Goal: Task Accomplishment & Management: Complete application form

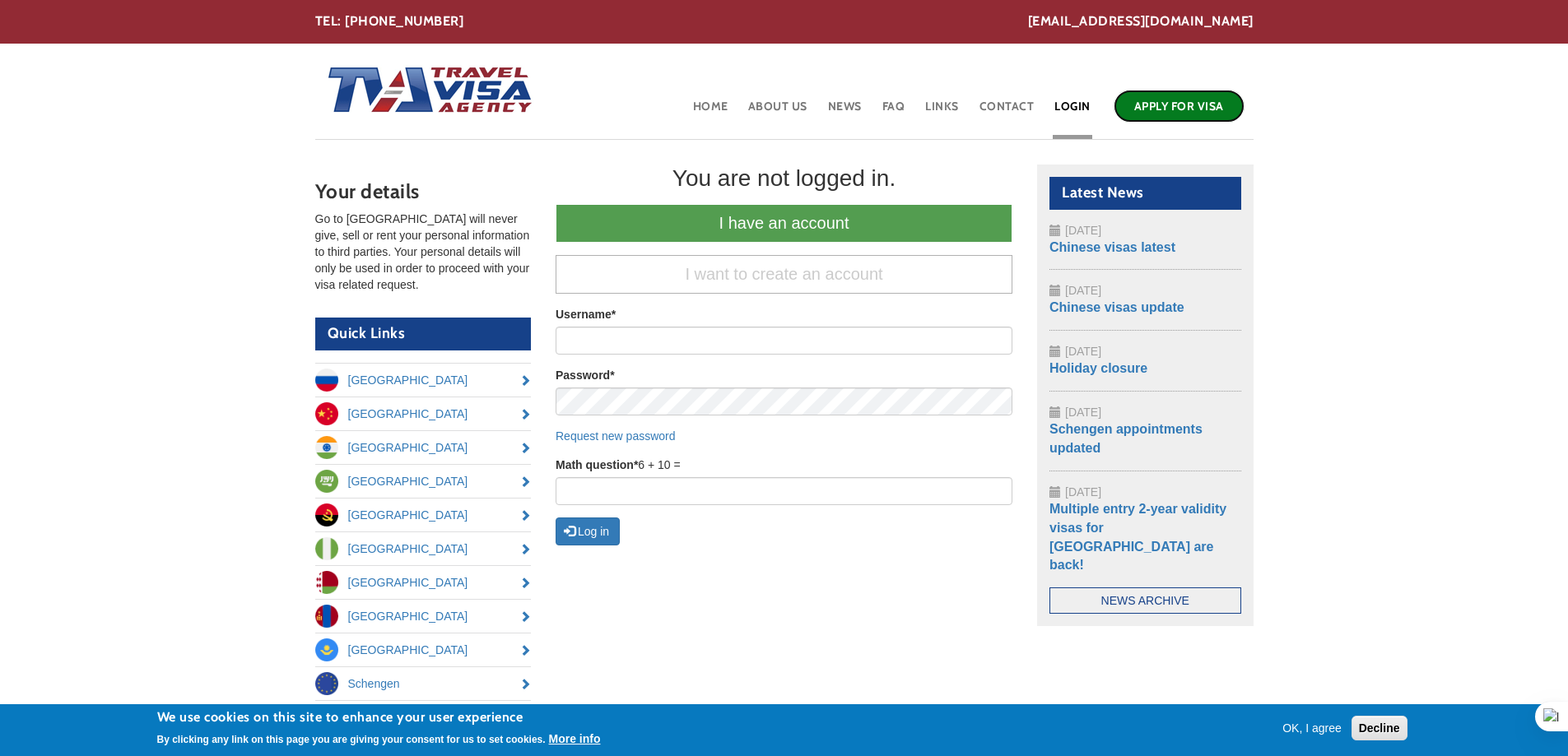
click at [1177, 104] on link "Apply for Visa" at bounding box center [1179, 106] width 131 height 33
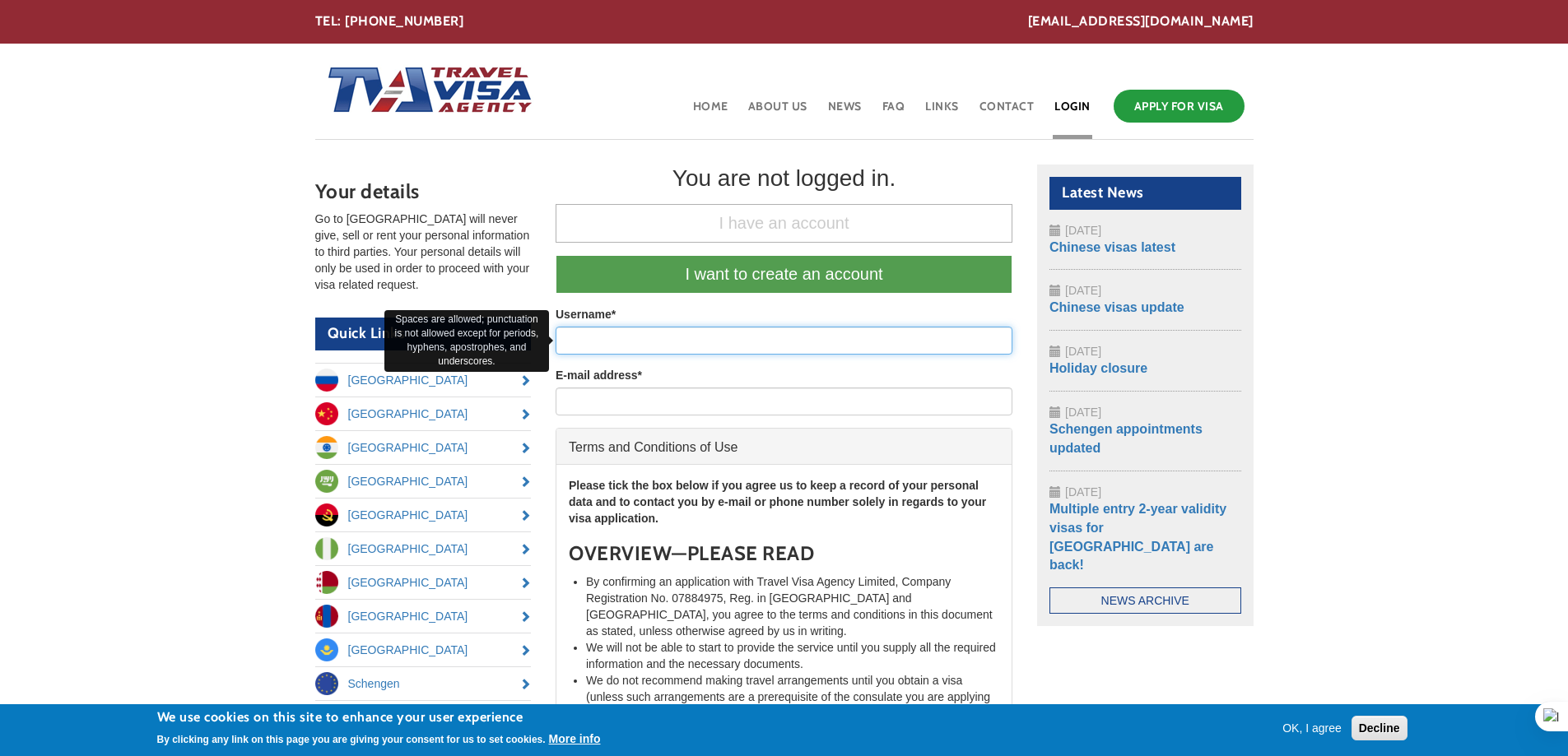
click at [680, 346] on input "Username *" at bounding box center [784, 340] width 457 height 28
type input "[PERSON_NAME]"
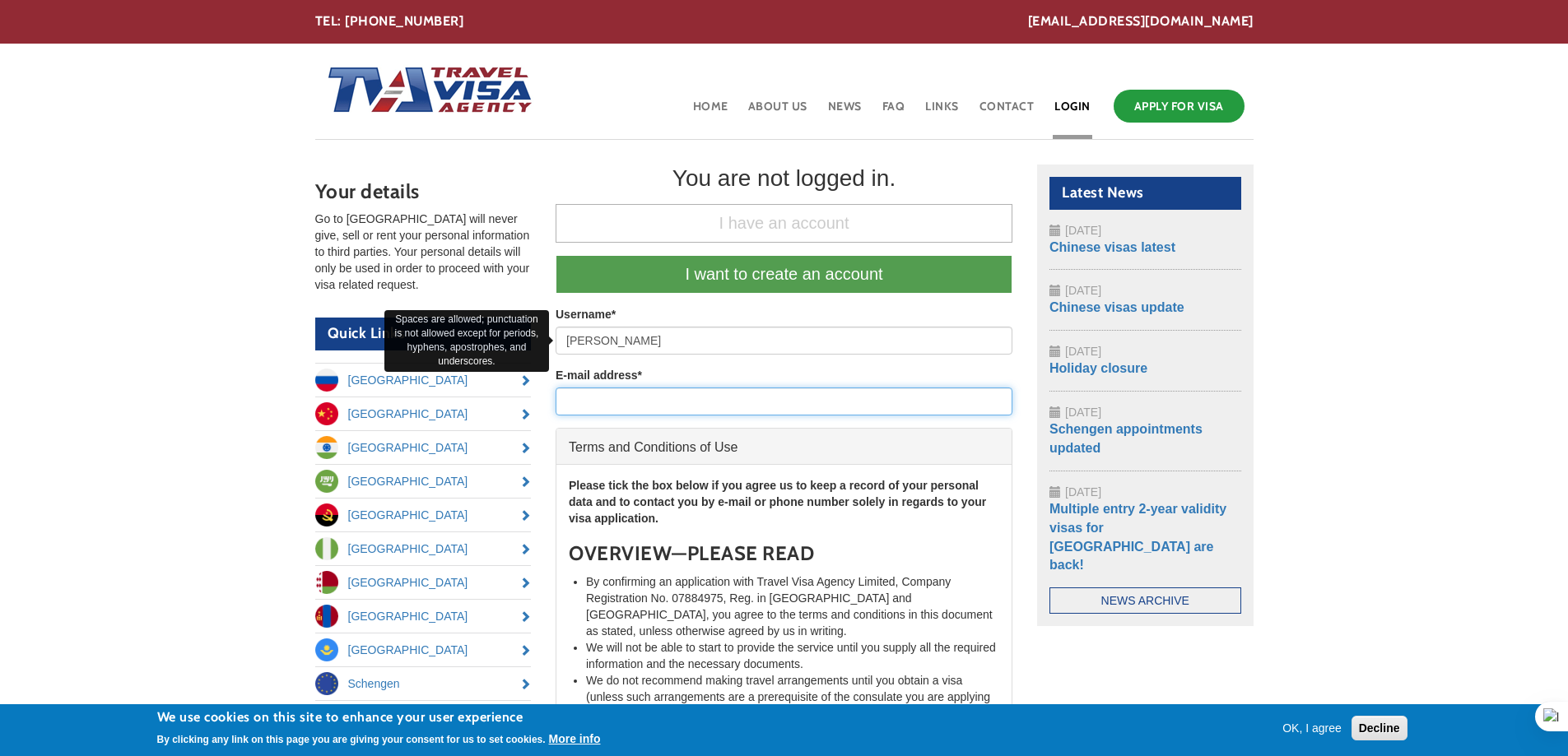
type input "[EMAIL_ADDRESS][DOMAIN_NAME]"
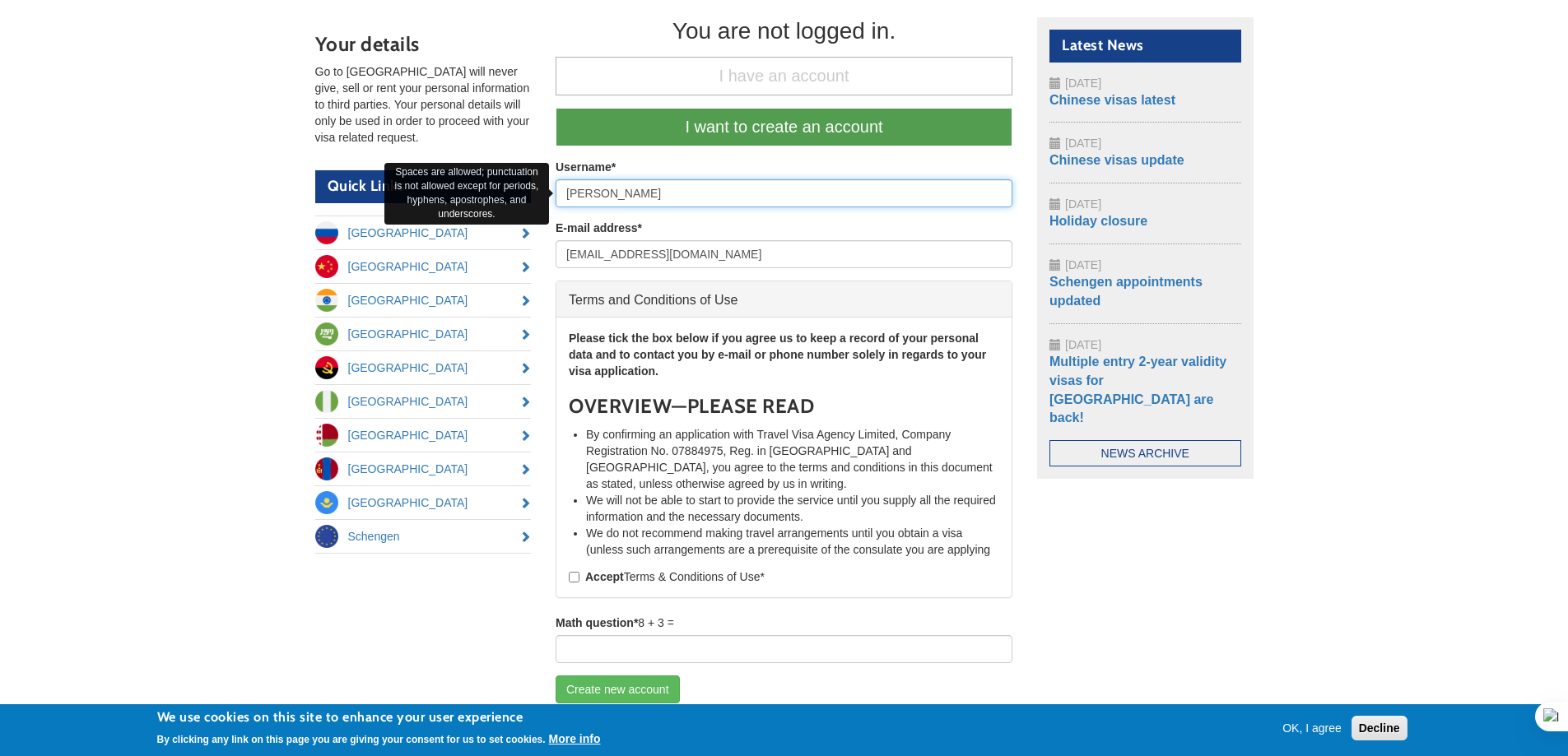
scroll to position [304, 0]
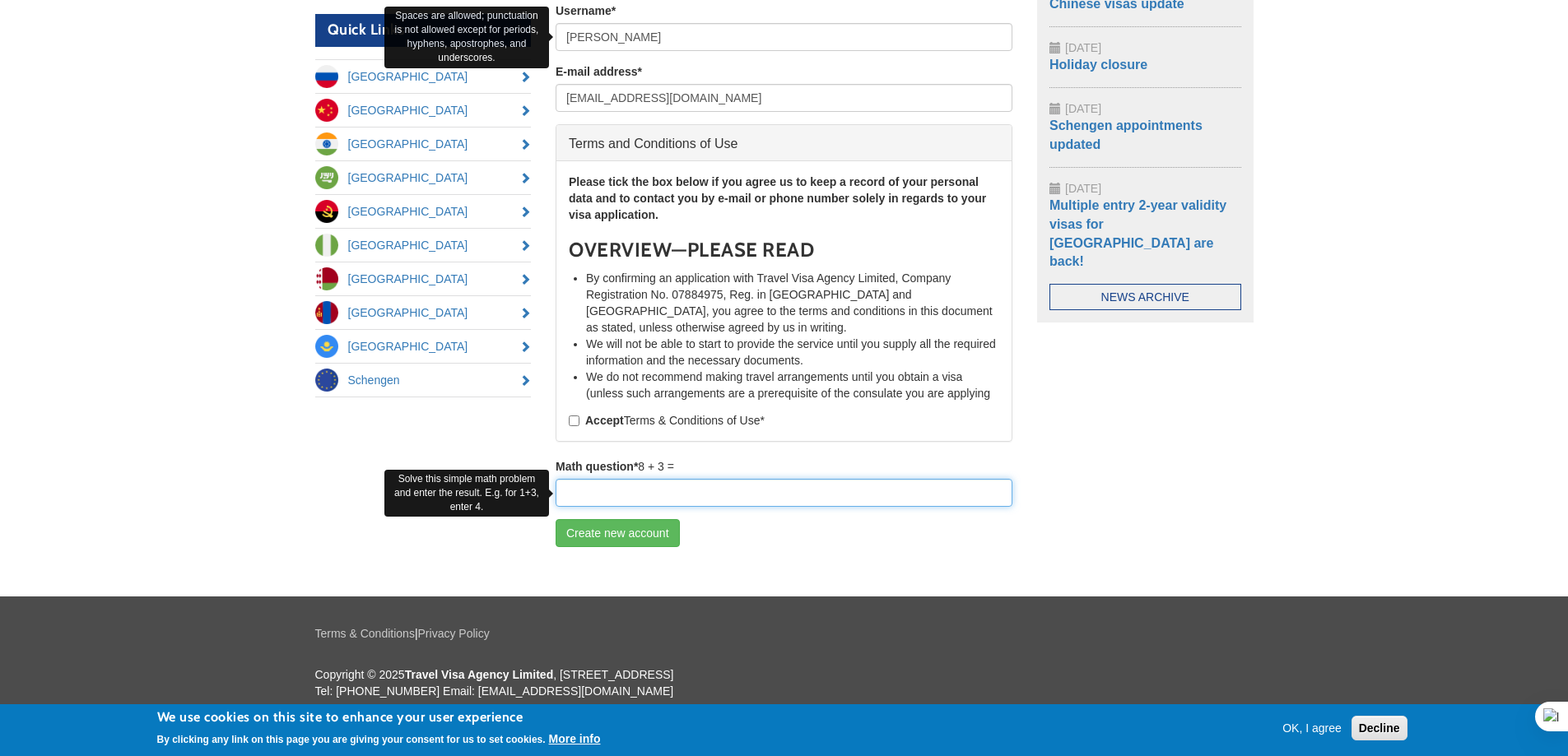
click at [673, 494] on input "Math question *" at bounding box center [784, 492] width 457 height 28
type input "11"
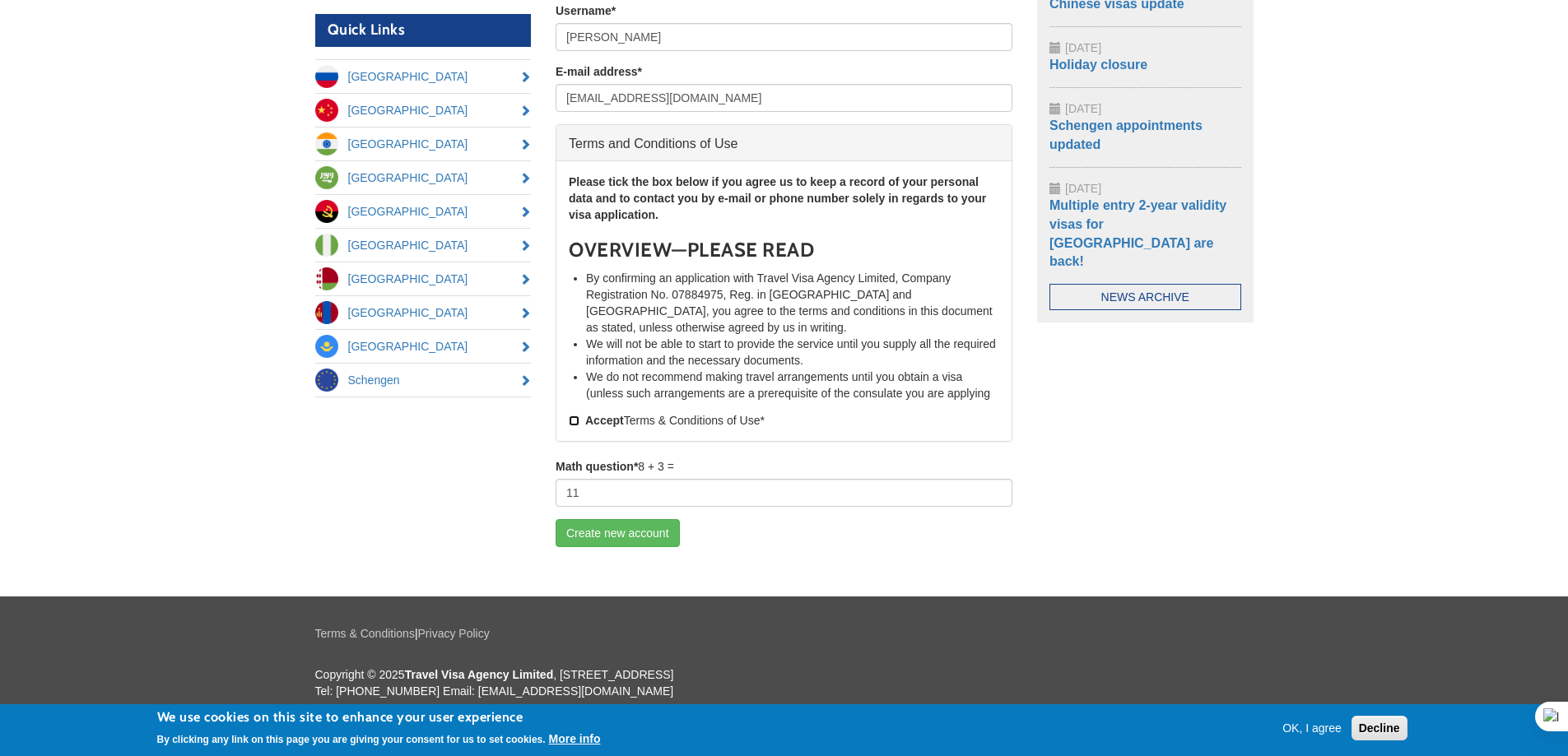
click at [579, 425] on input "Accept Terms & Conditions of Use *" at bounding box center [574, 421] width 11 height 11
checkbox input "true"
click at [662, 526] on button "Create new account" at bounding box center [618, 532] width 124 height 28
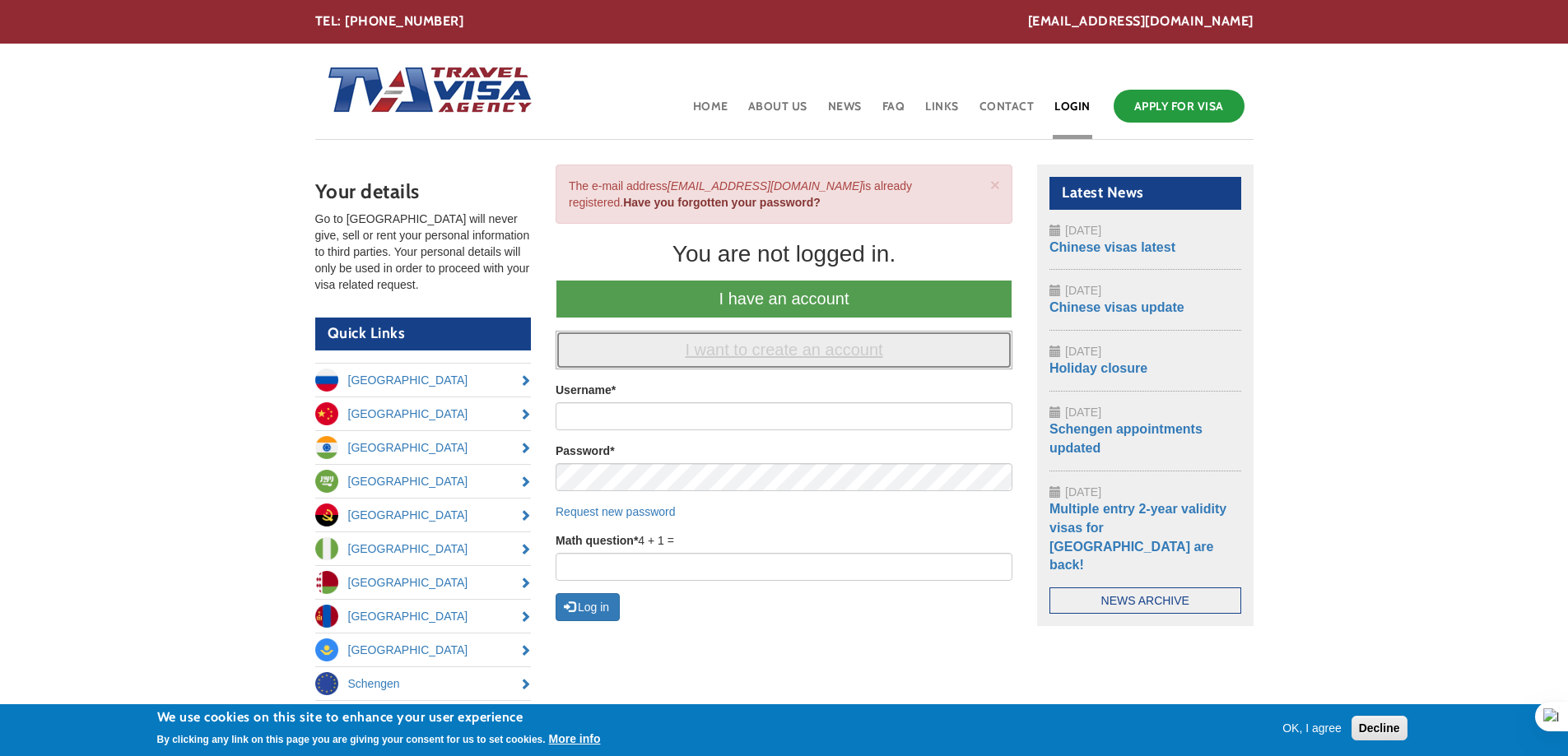
click at [703, 354] on link "I want to create an account" at bounding box center [784, 350] width 457 height 39
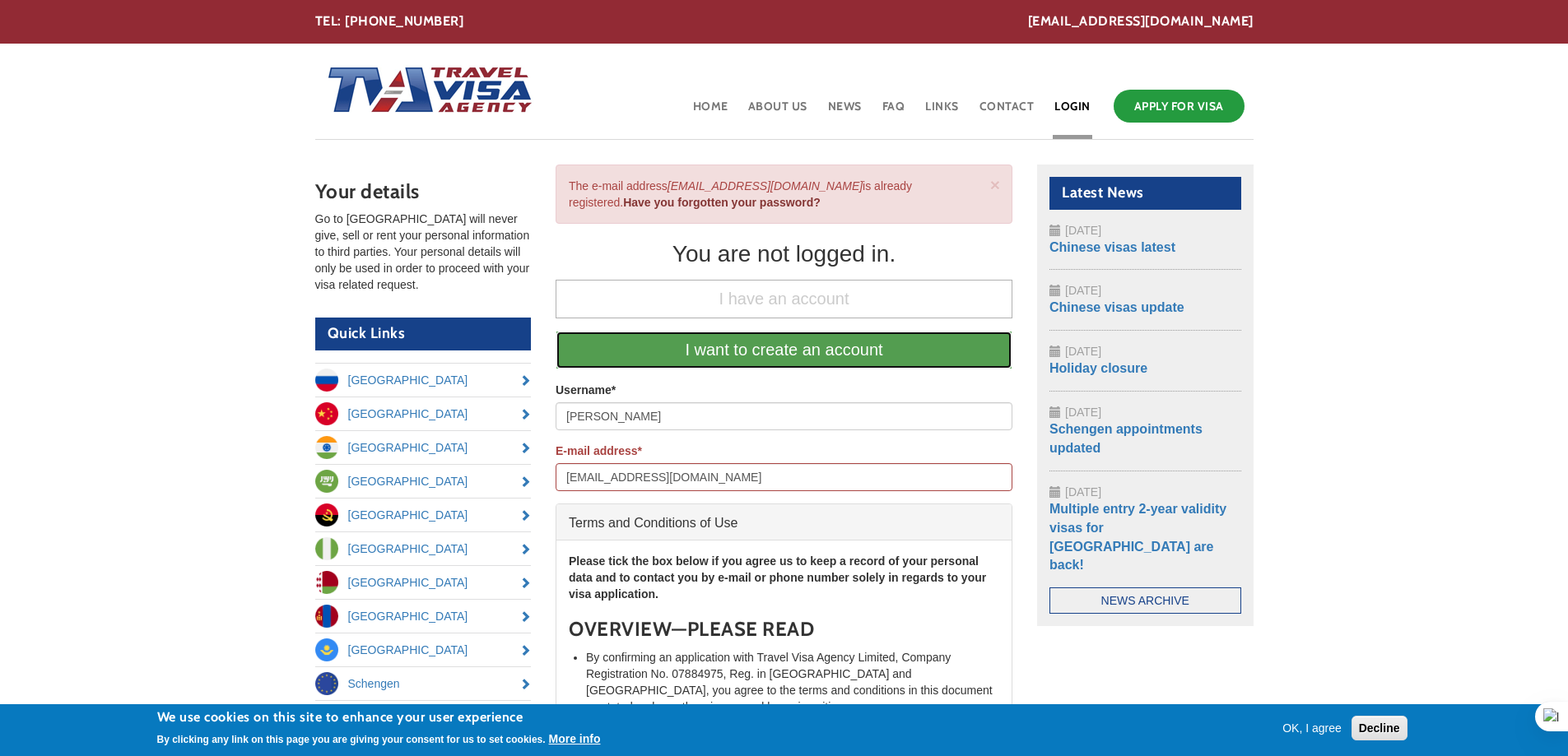
click at [703, 354] on link "I want to create an account" at bounding box center [784, 350] width 457 height 39
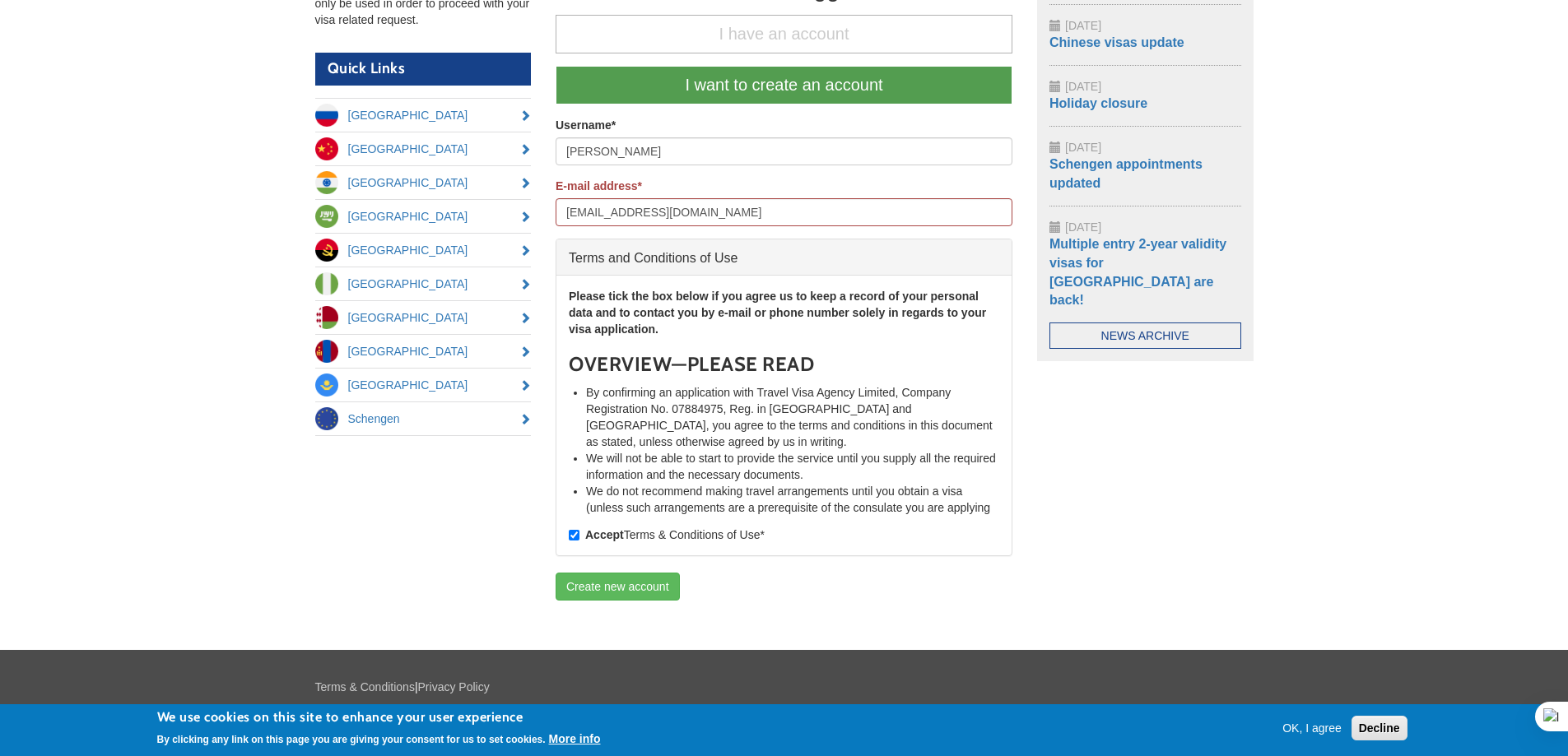
scroll to position [236, 0]
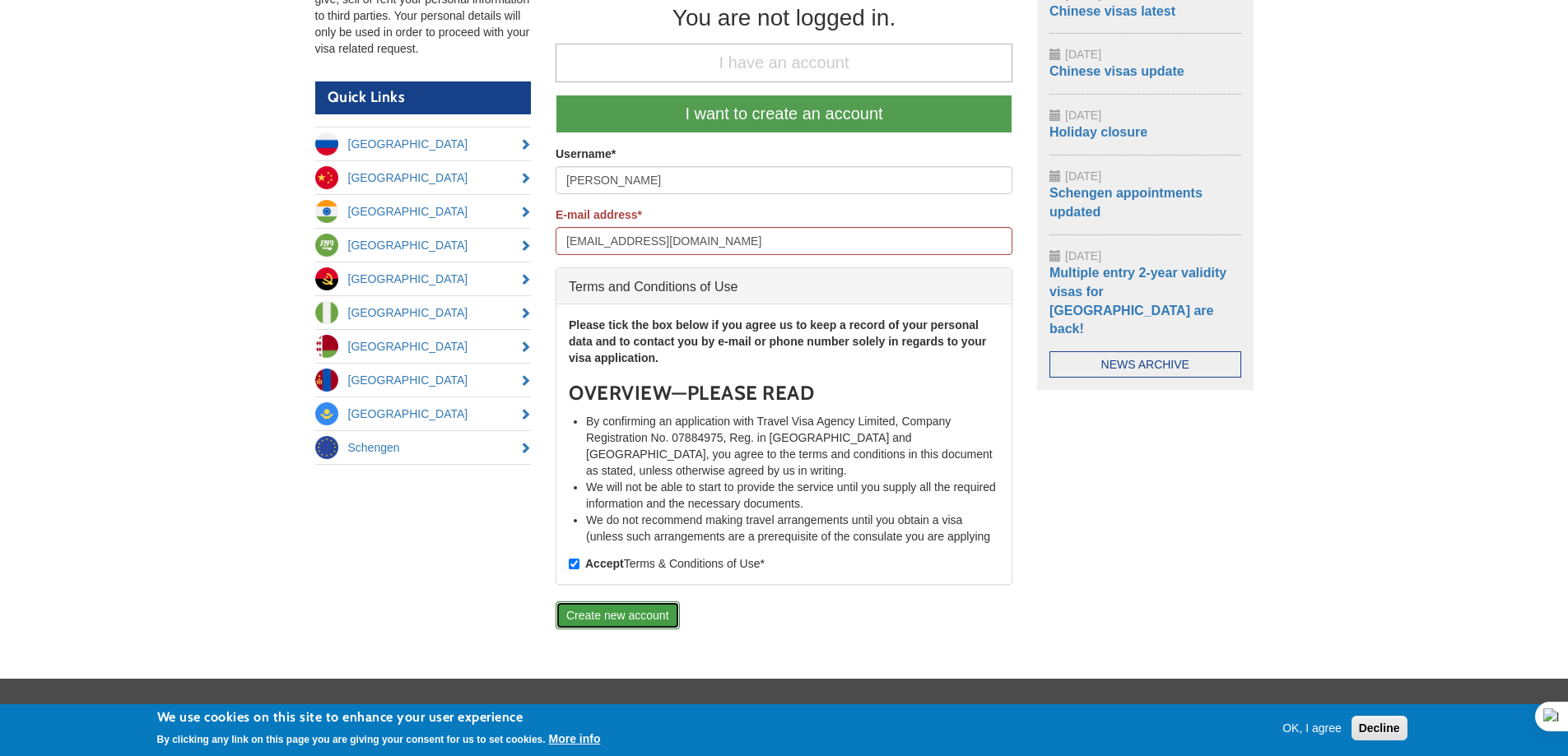
click at [641, 617] on button "Create new account" at bounding box center [618, 615] width 124 height 28
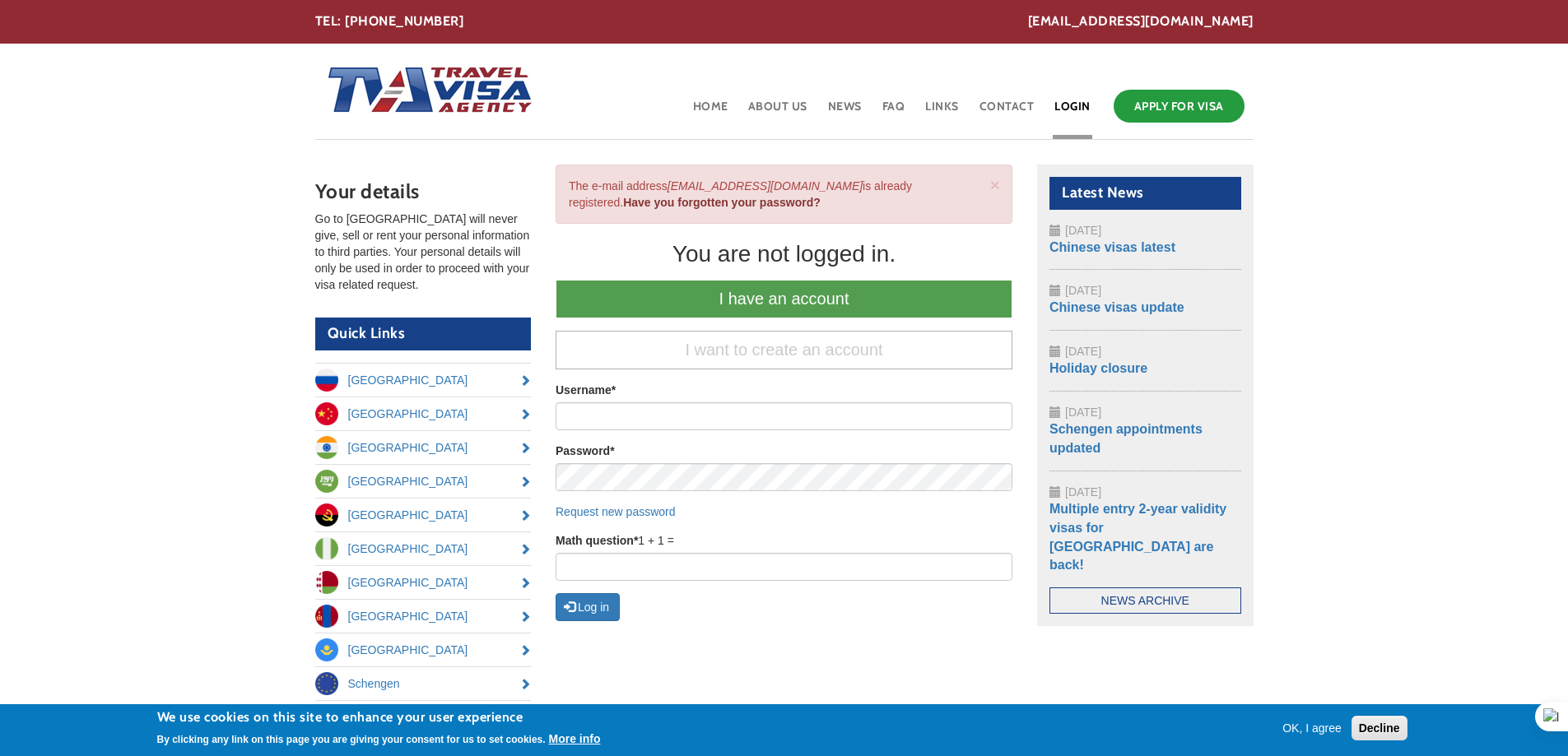
click at [1320, 728] on button "OK, I agree" at bounding box center [1311, 728] width 72 height 17
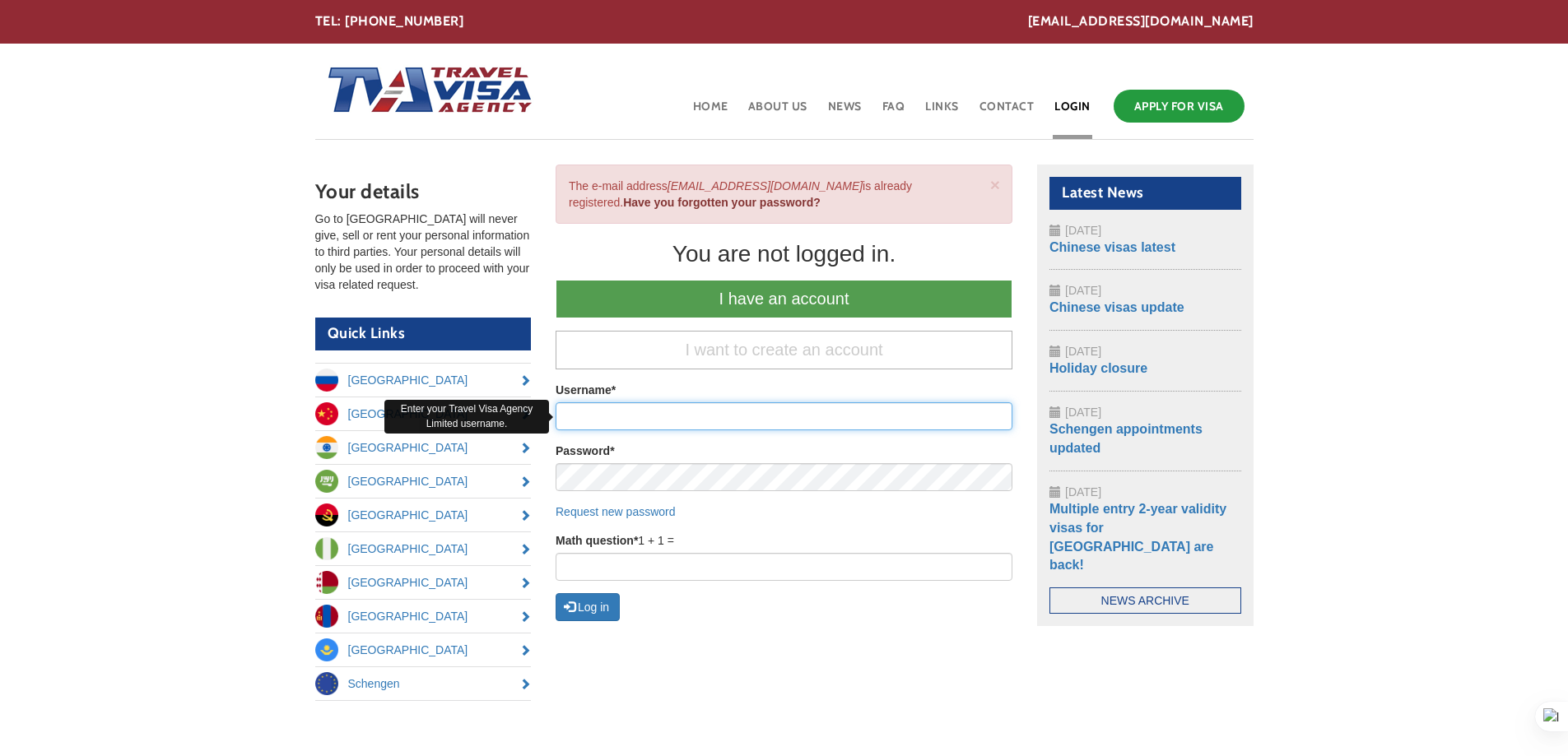
click at [629, 424] on input "Username *" at bounding box center [784, 416] width 457 height 28
type input "Andy Tiley"
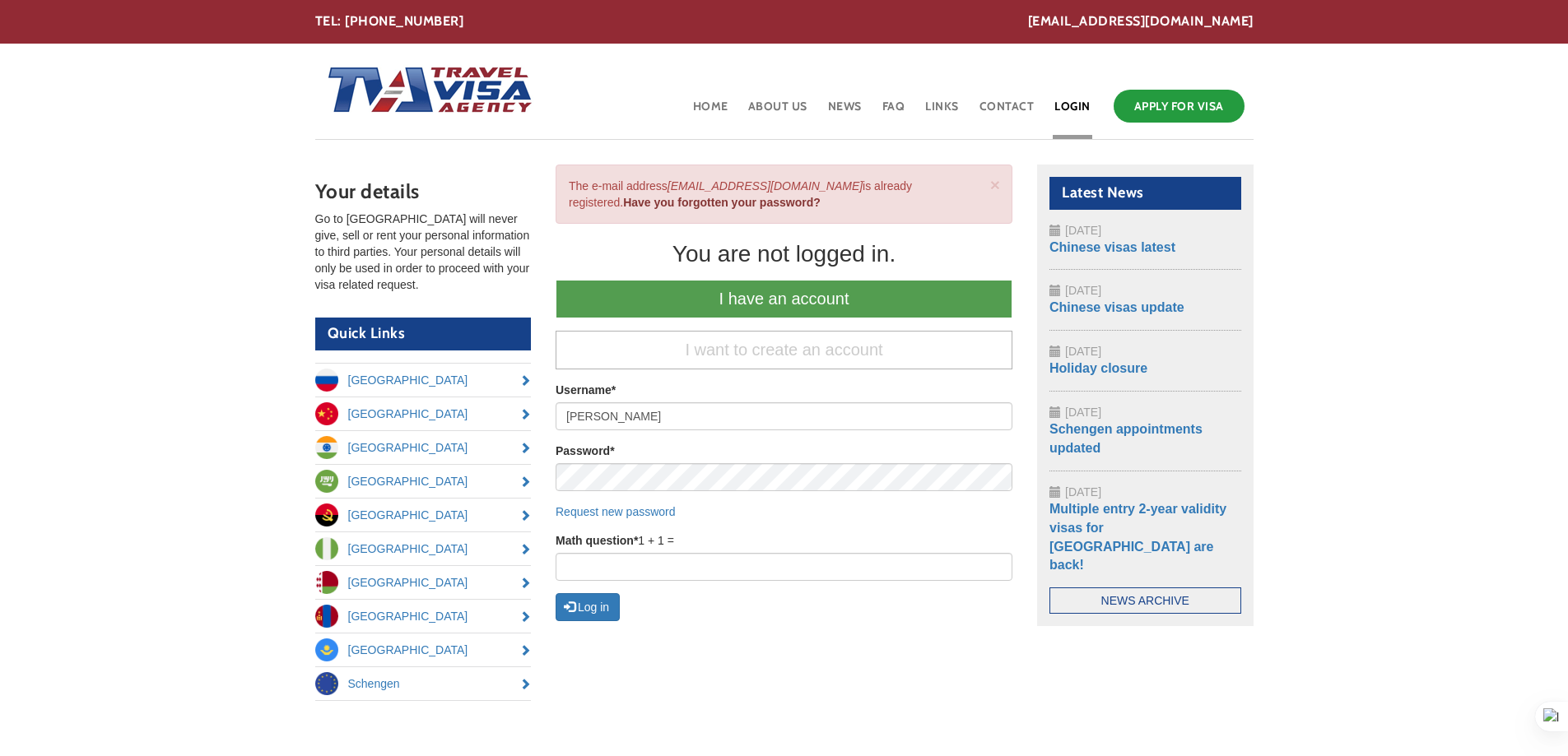
click at [829, 677] on div "Your details Go to Russia will never give, sell or rent your personal informati…" at bounding box center [784, 444] width 963 height 561
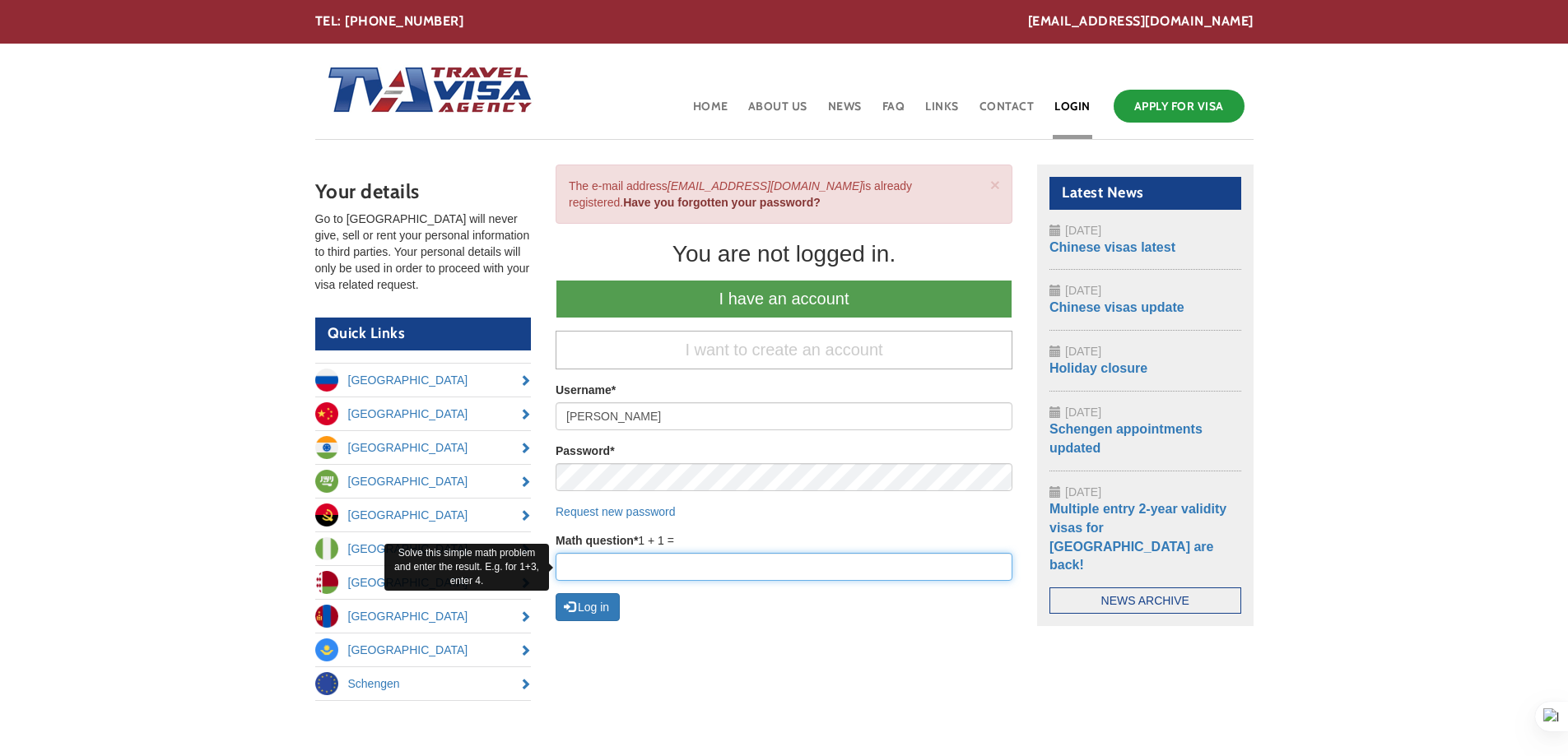
click at [668, 565] on input "Math question *" at bounding box center [784, 566] width 457 height 28
type input "2"
click at [611, 606] on button "Log in" at bounding box center [588, 606] width 64 height 28
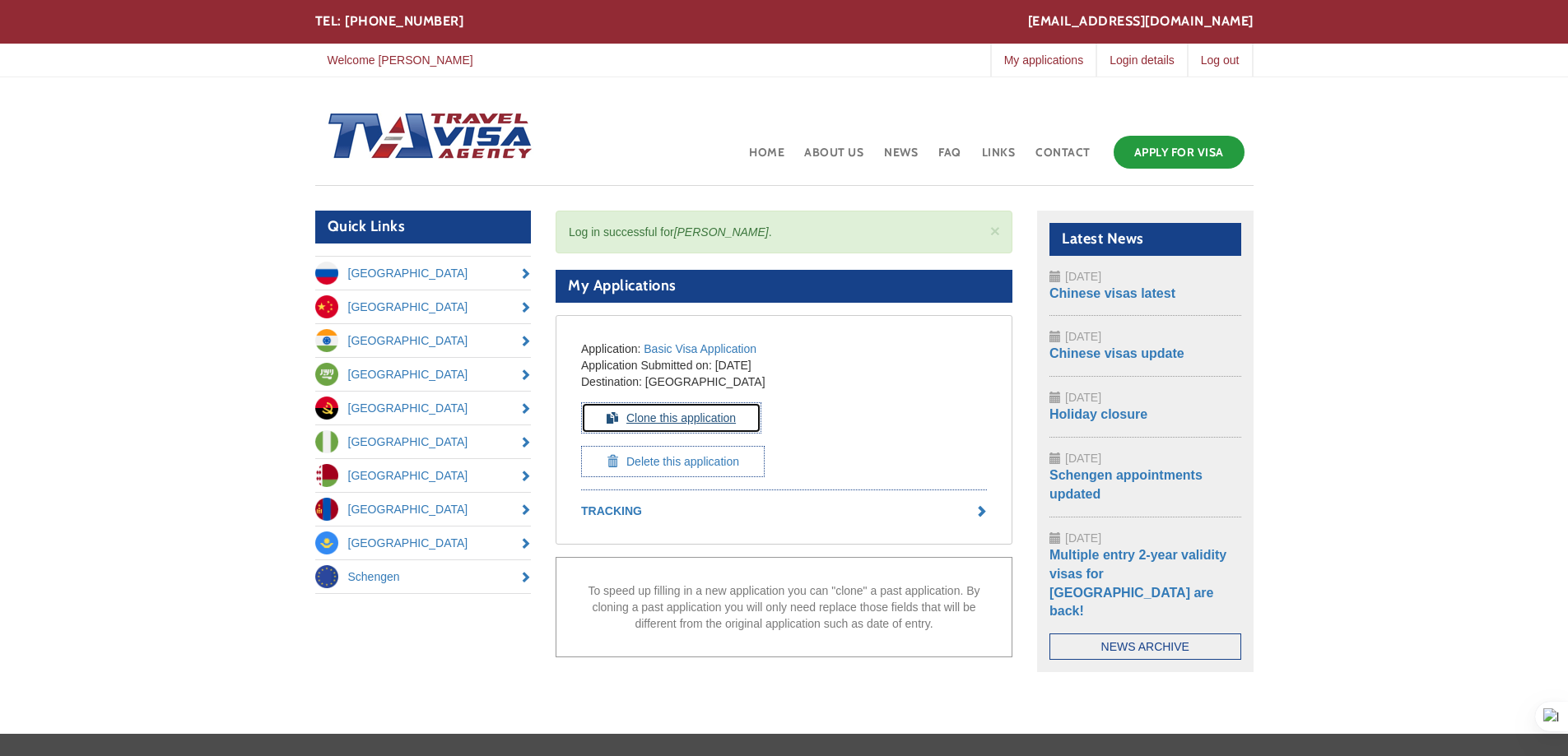
click at [663, 418] on link "Clone this application" at bounding box center [671, 418] width 180 height 31
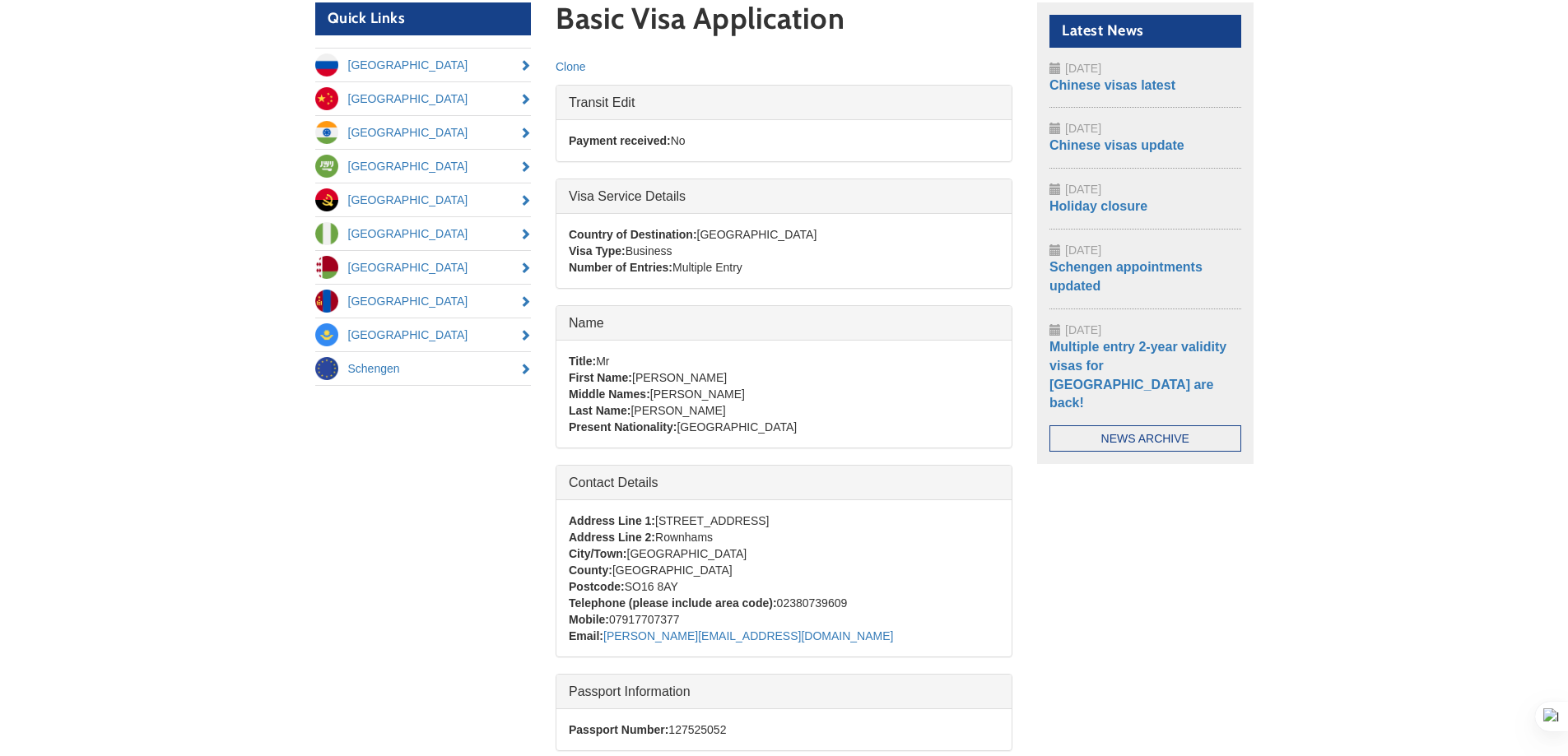
scroll to position [204, 0]
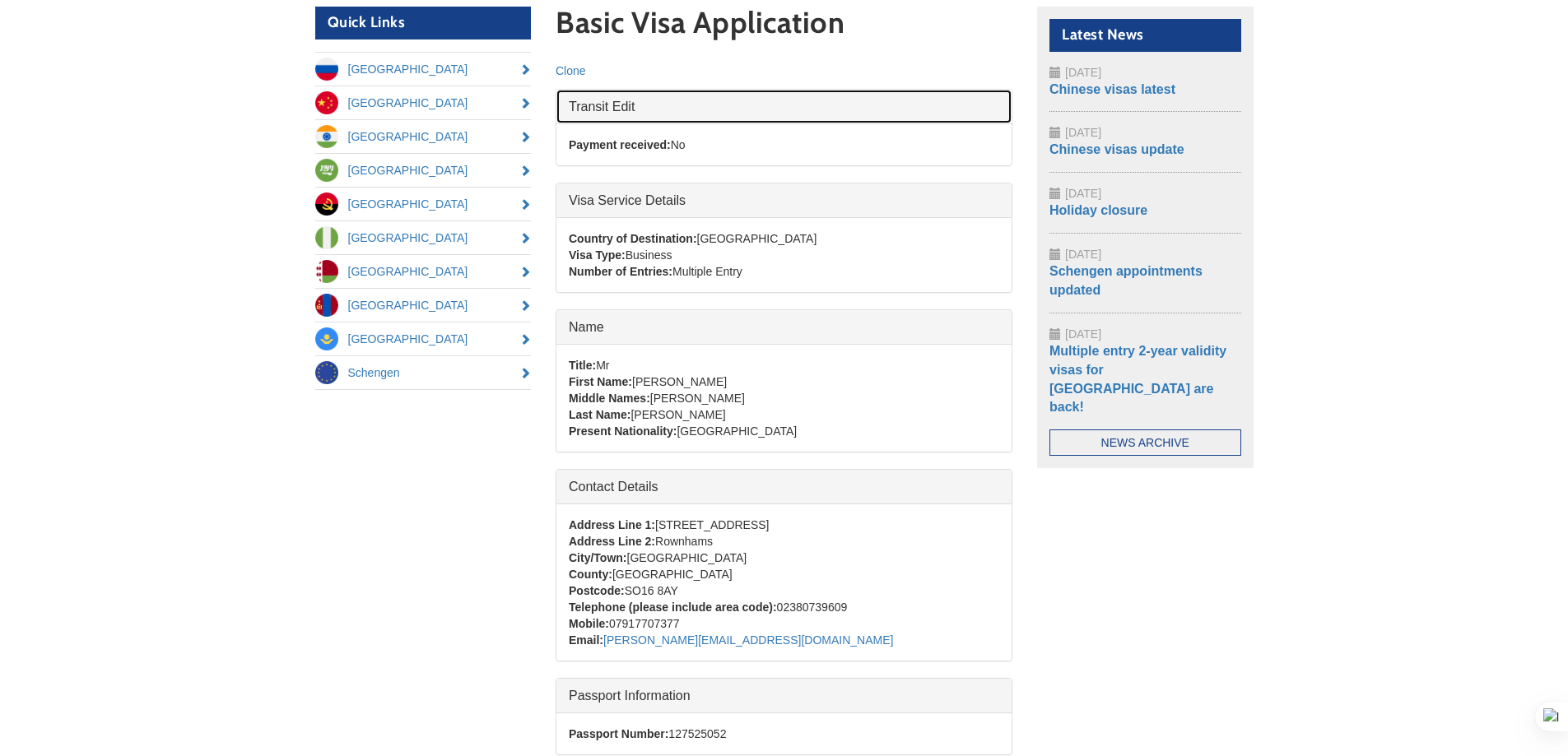
click at [626, 105] on link "Hide Transit Edit" at bounding box center [784, 107] width 455 height 34
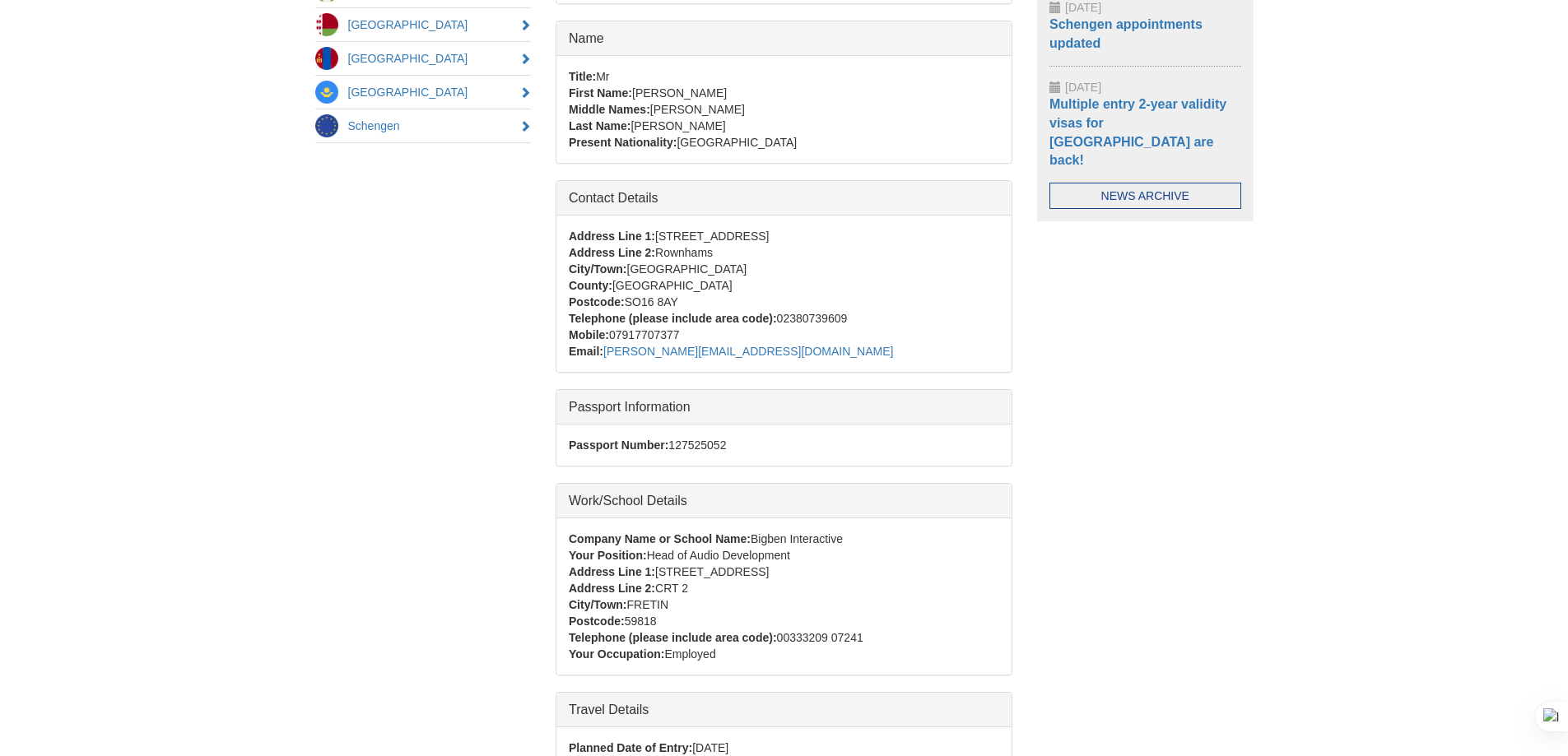
scroll to position [780, 0]
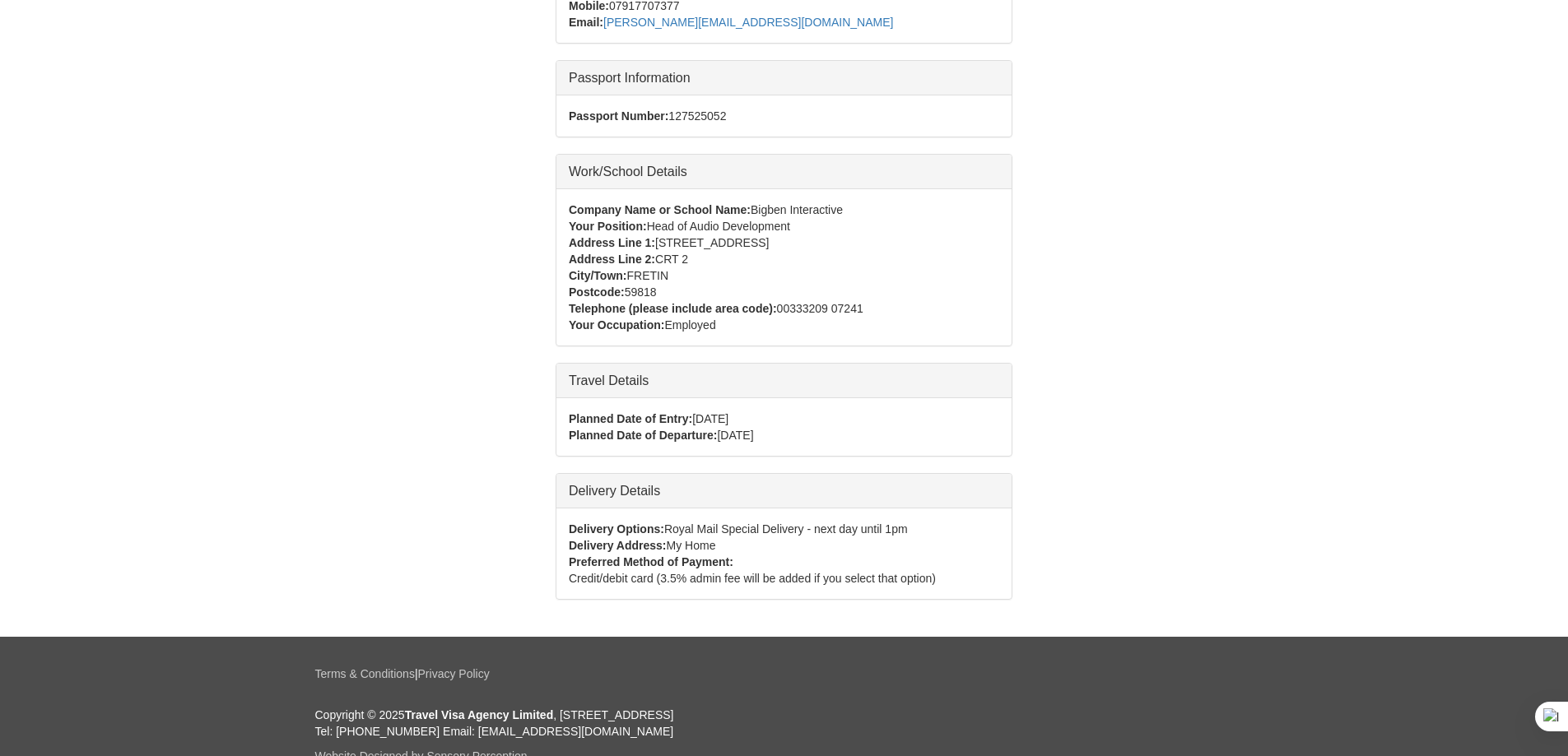
click at [753, 432] on span "[DATE]" at bounding box center [734, 434] width 36 height 13
click at [877, 435] on div "Planned Date of Departure: [DATE]" at bounding box center [784, 434] width 430 height 17
click at [753, 432] on span "[DATE]" at bounding box center [734, 434] width 36 height 13
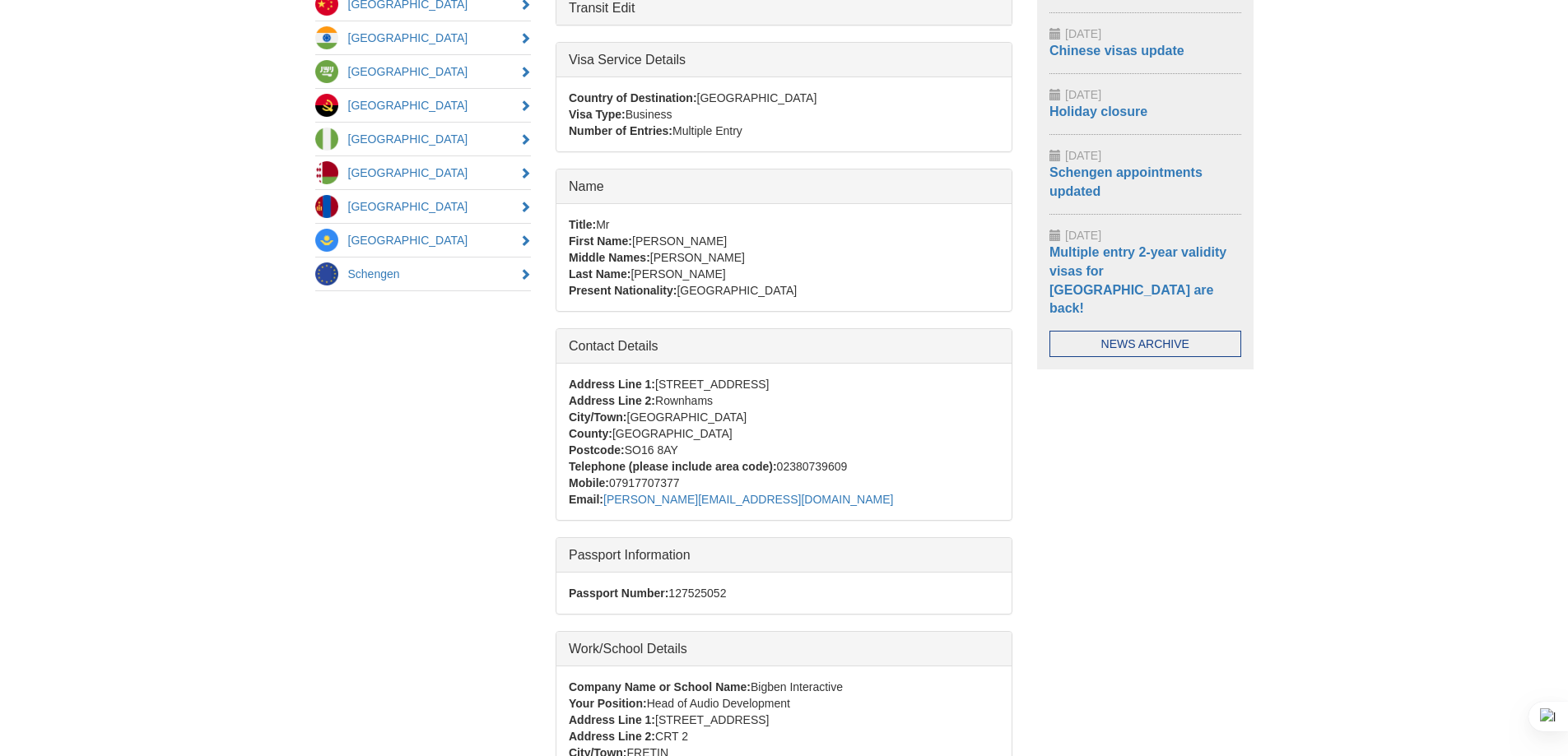
scroll to position [0, 0]
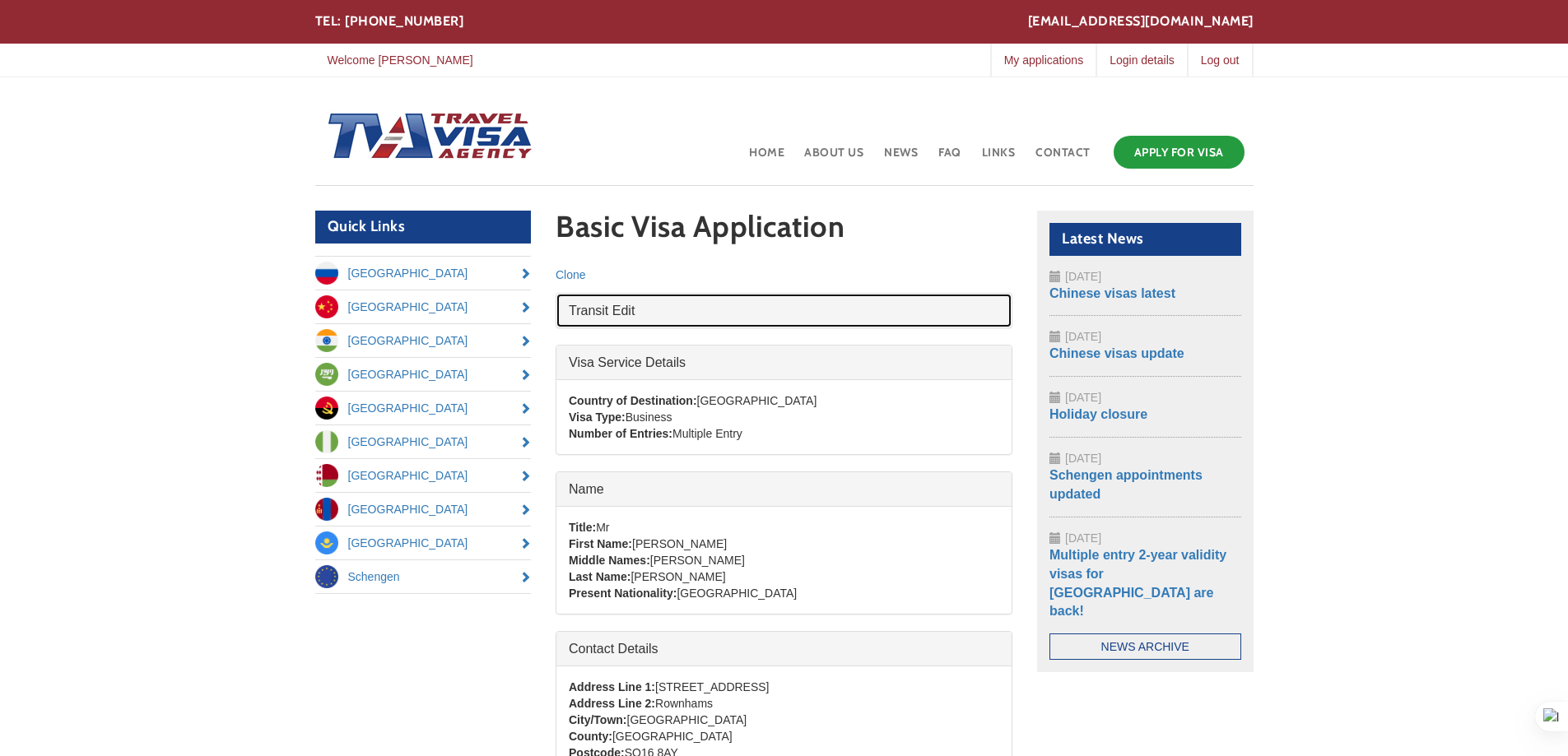
click at [625, 309] on link "Show Transit Edit" at bounding box center [784, 310] width 455 height 34
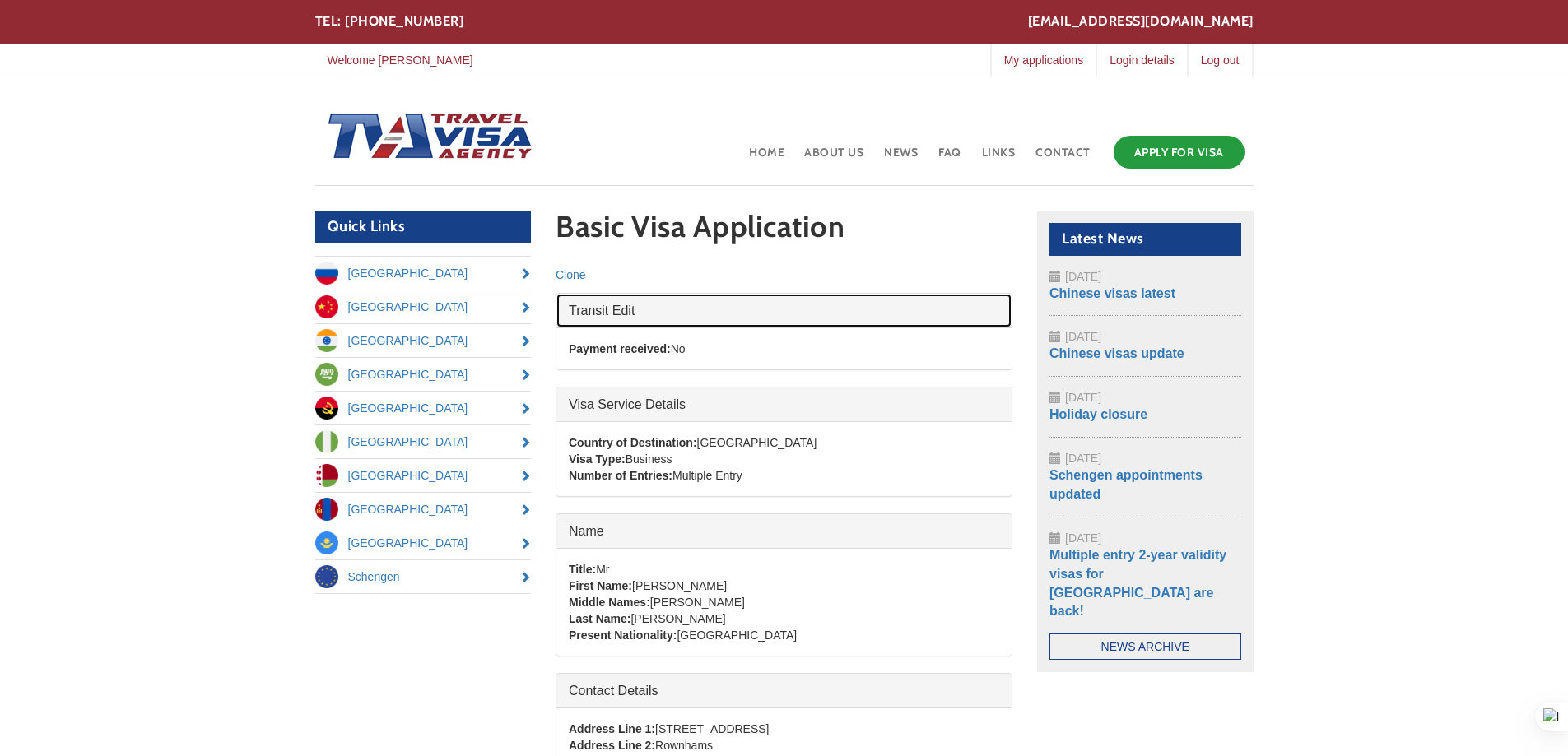
click at [625, 309] on link "Hide Transit Edit" at bounding box center [784, 310] width 455 height 34
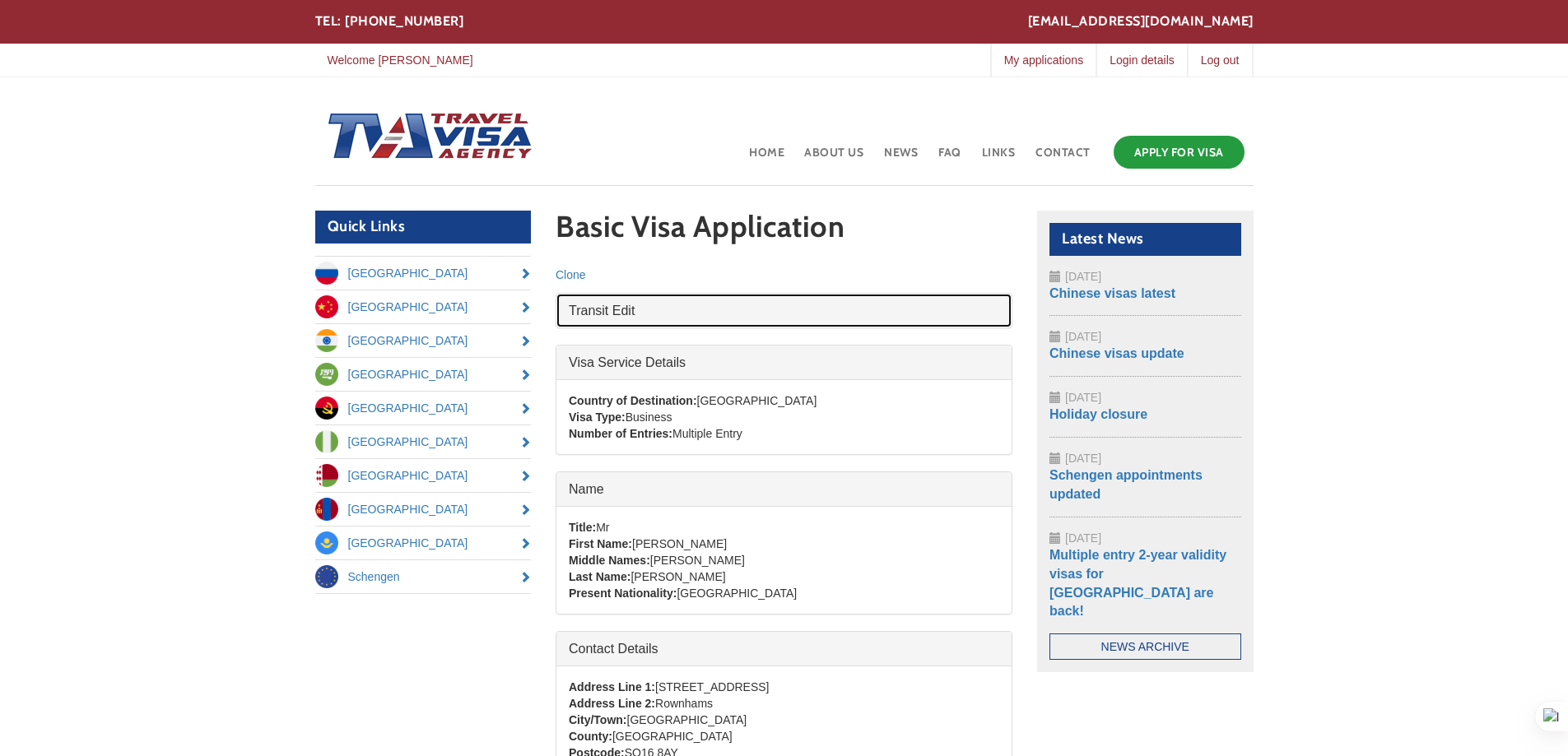
click at [625, 309] on link "Show Transit Edit" at bounding box center [784, 310] width 455 height 34
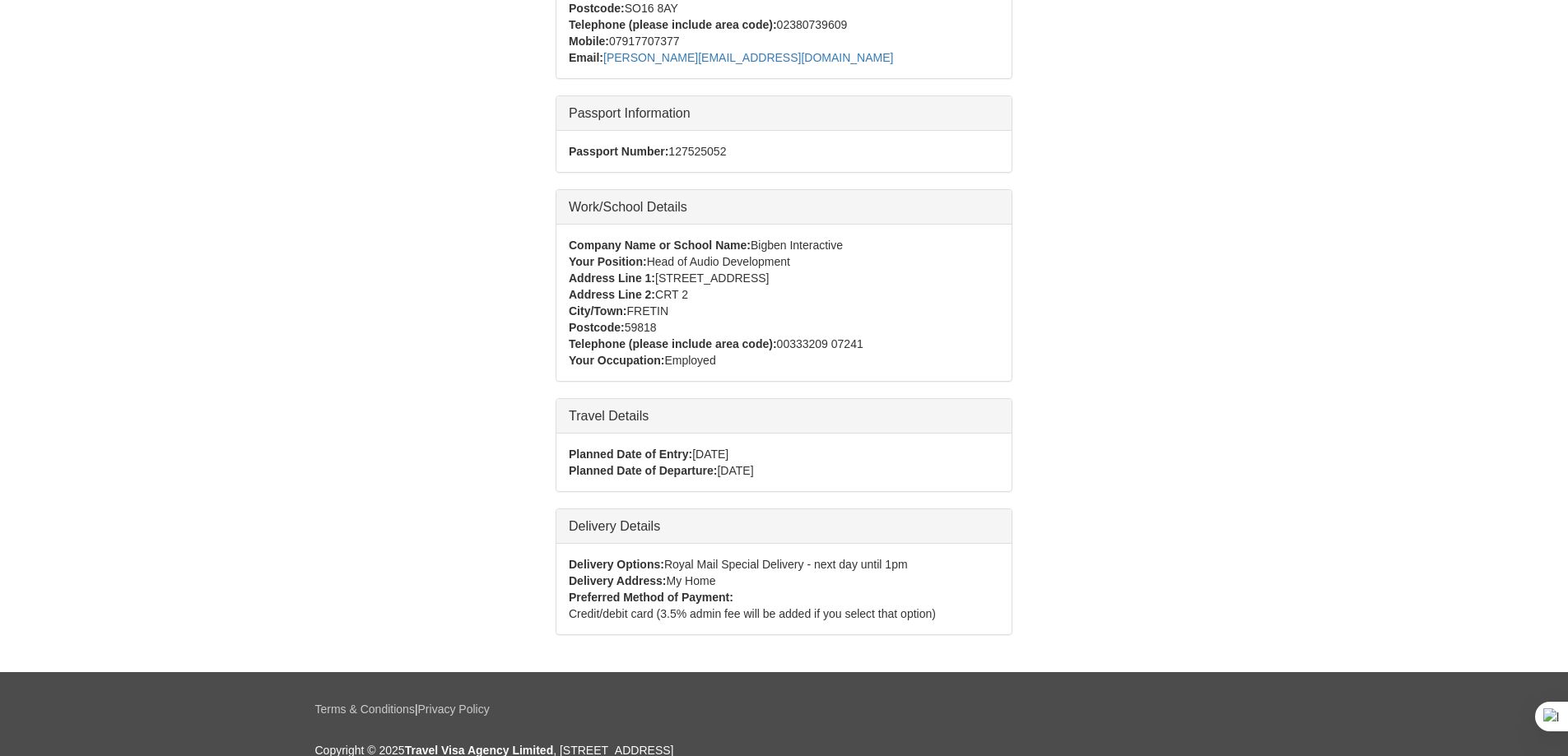
scroll to position [823, 0]
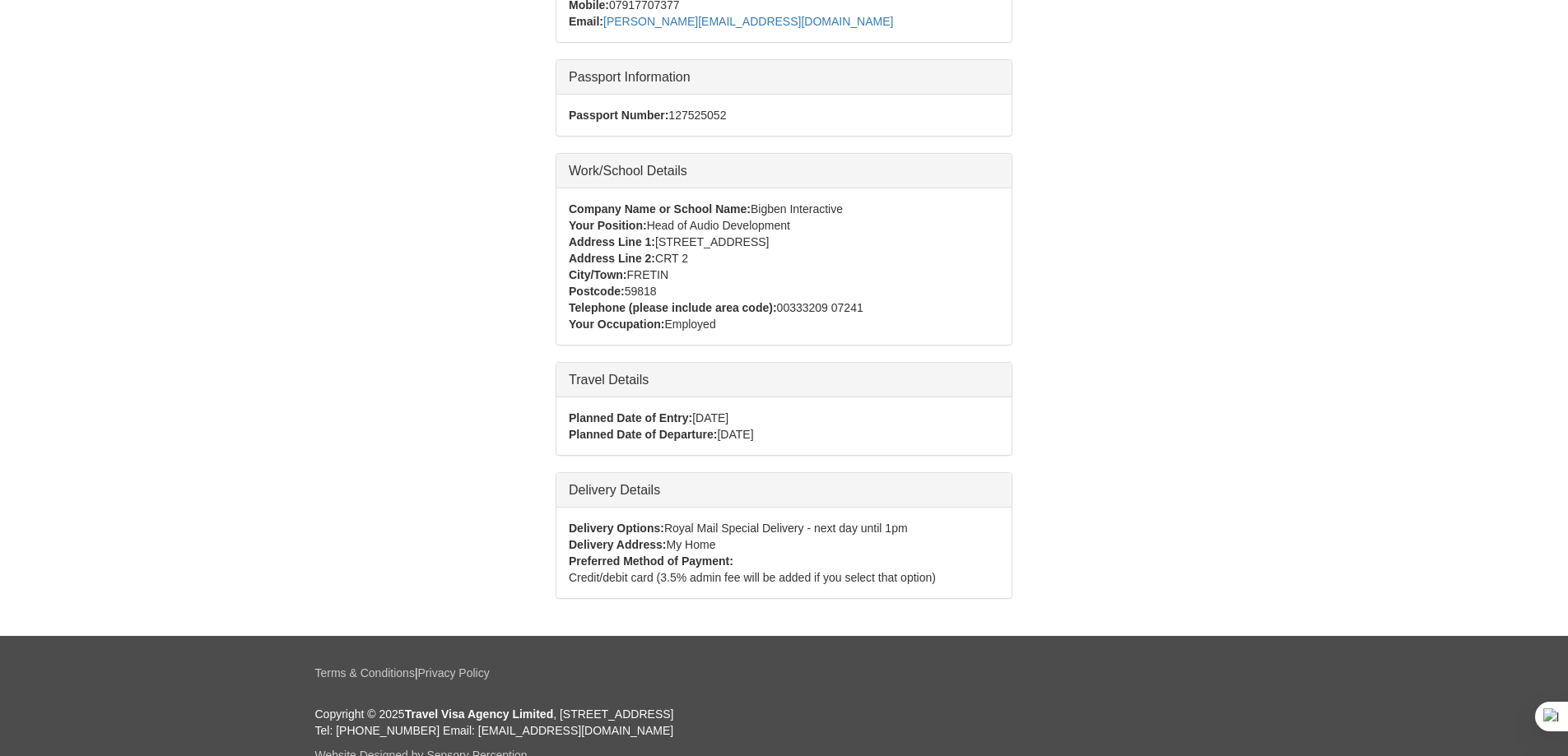
click at [843, 412] on div "Planned Date of Entry: [DATE]" at bounding box center [784, 418] width 430 height 17
click at [830, 416] on div "Planned Date of Entry: [DATE]" at bounding box center [784, 418] width 430 height 17
click at [829, 416] on div "Planned Date of Entry: [DATE]" at bounding box center [784, 418] width 430 height 17
click at [728, 416] on span "[DATE]" at bounding box center [710, 418] width 36 height 13
click at [728, 417] on span "[DATE]" at bounding box center [710, 418] width 36 height 13
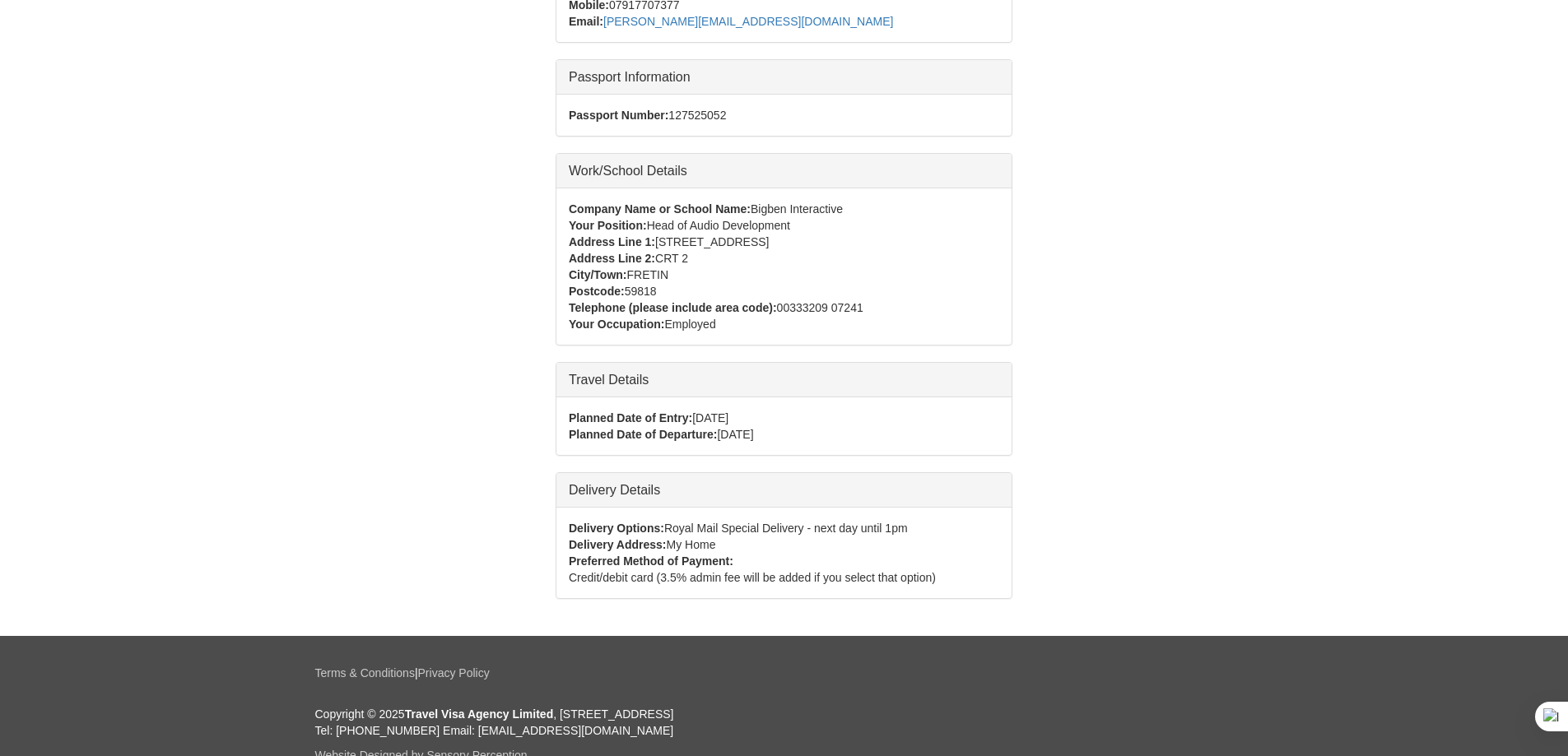
click at [728, 417] on span "[DATE]" at bounding box center [710, 418] width 36 height 13
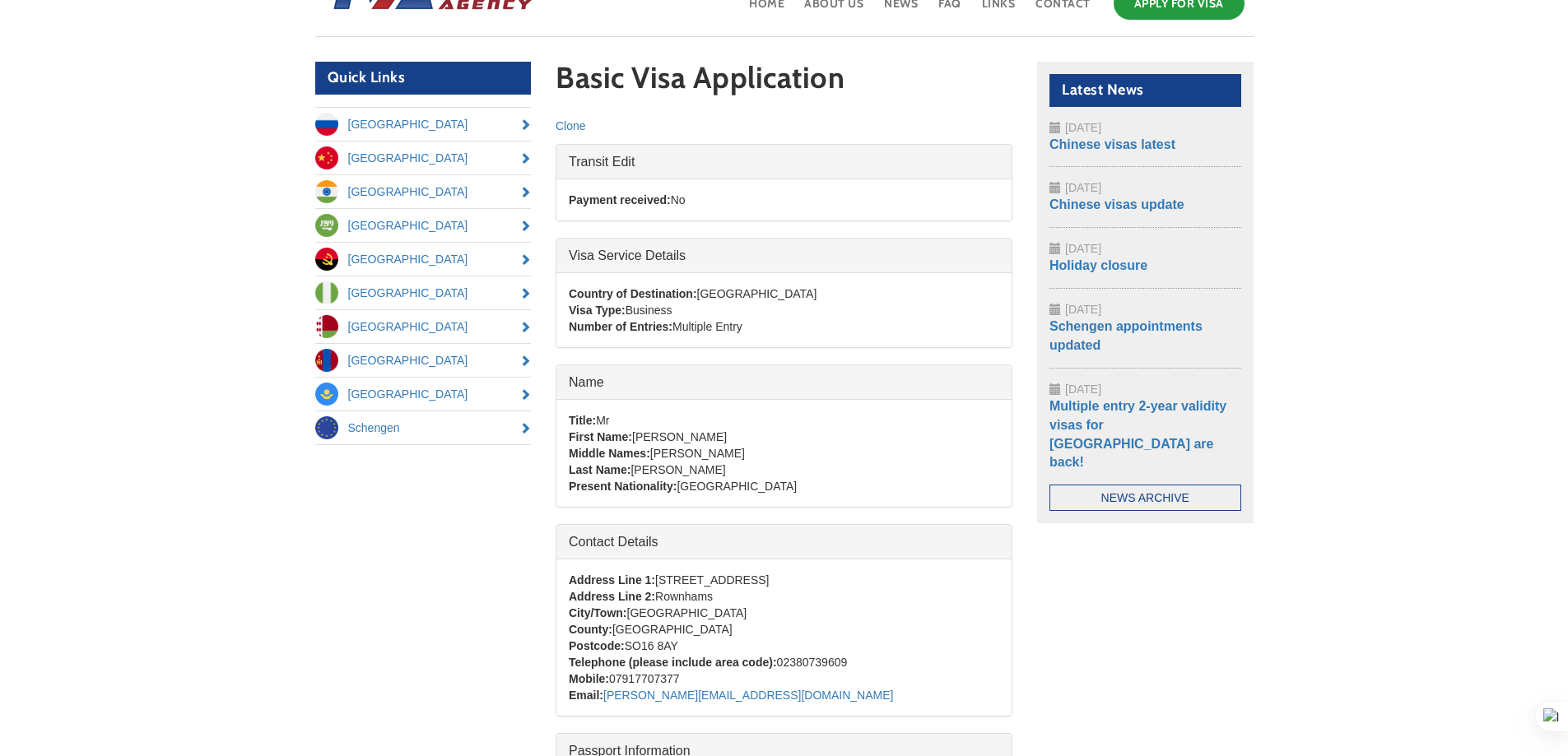
scroll to position [83, 0]
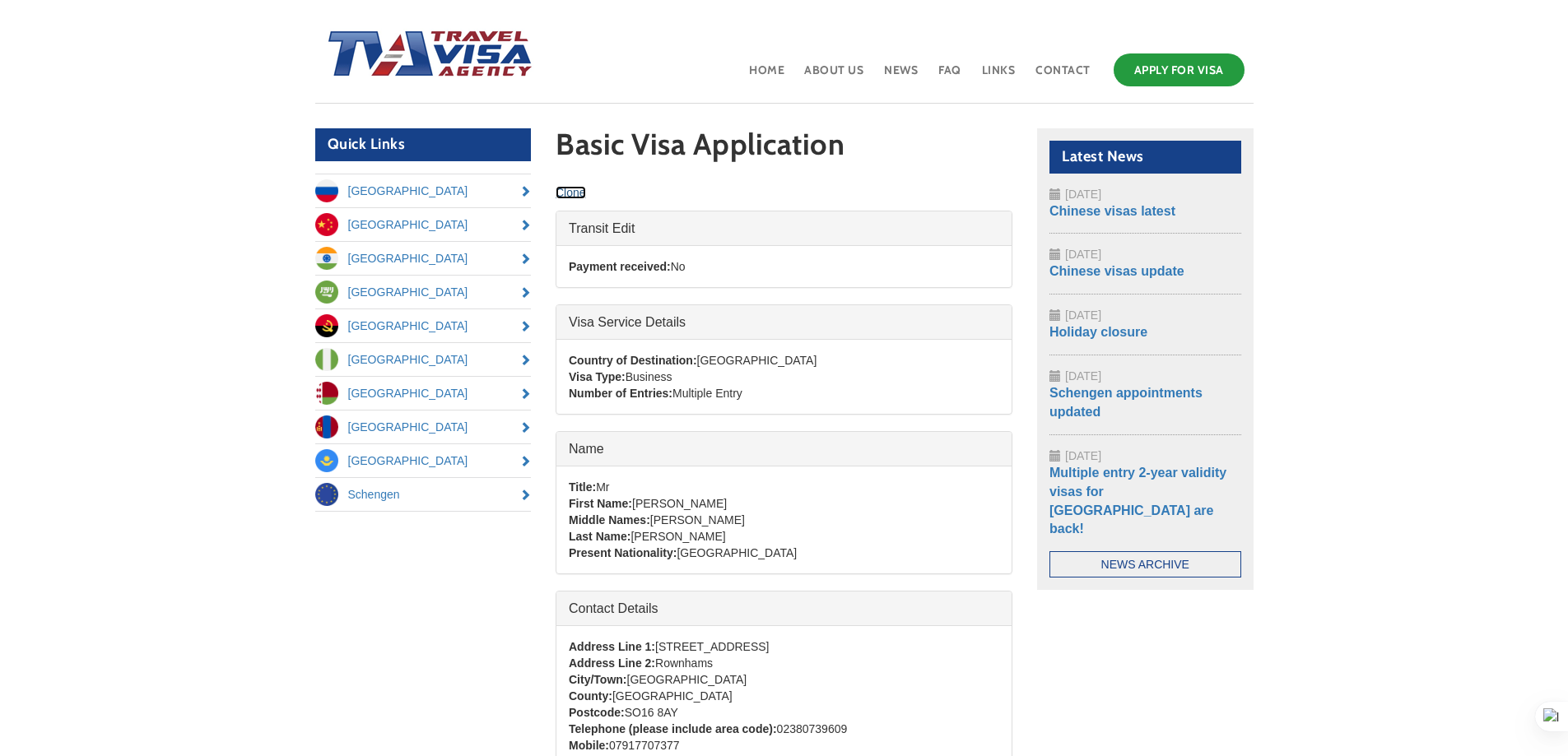
click at [577, 190] on link "Clone" at bounding box center [571, 192] width 30 height 13
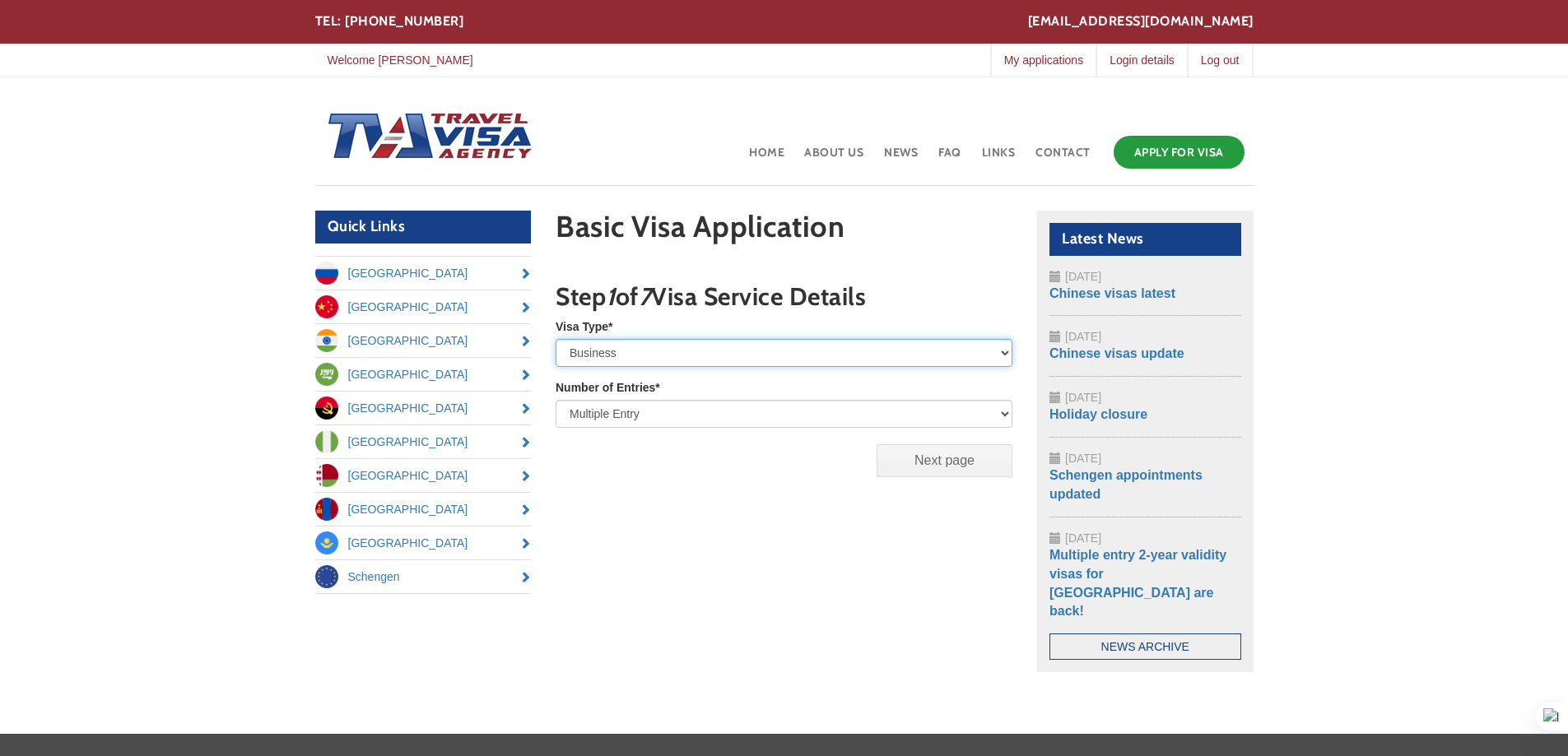
drag, startPoint x: 0, startPoint y: 0, endPoint x: 1000, endPoint y: 352, distance: 1060.1
click at [1000, 352] on select "Tourist Business Private Student Humanitarian Work Pilot/Crew Member" at bounding box center [784, 352] width 457 height 28
click at [556, 338] on select "Tourist Business Private Student Humanitarian Work Pilot/Crew Member" at bounding box center [784, 352] width 457 height 28
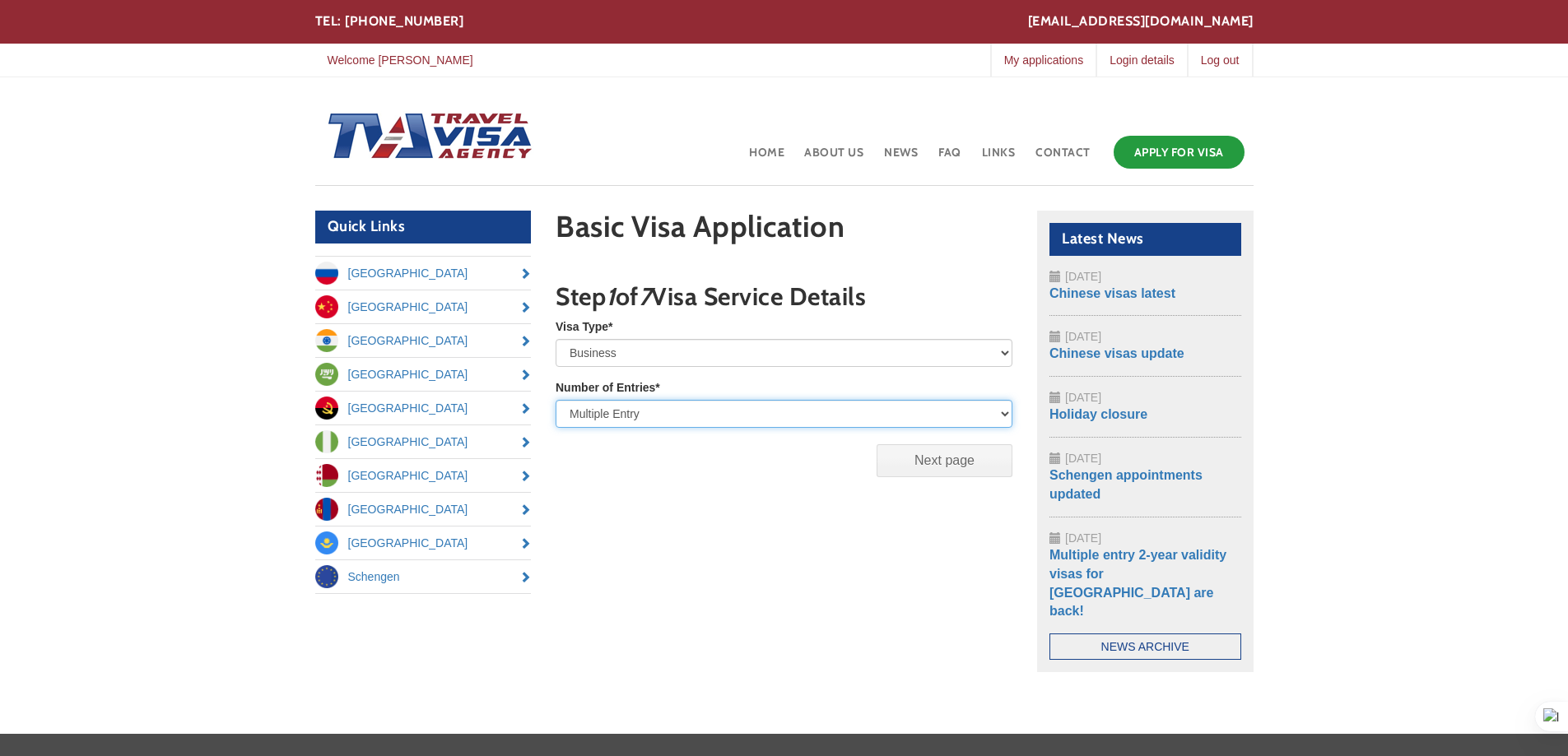
click at [1007, 415] on select "Single Entry Double Entry Multiple Entry" at bounding box center [784, 413] width 457 height 28
click at [556, 400] on select "Single Entry Double Entry Multiple Entry" at bounding box center [784, 413] width 457 height 28
click at [969, 463] on input "Next page" at bounding box center [944, 460] width 136 height 33
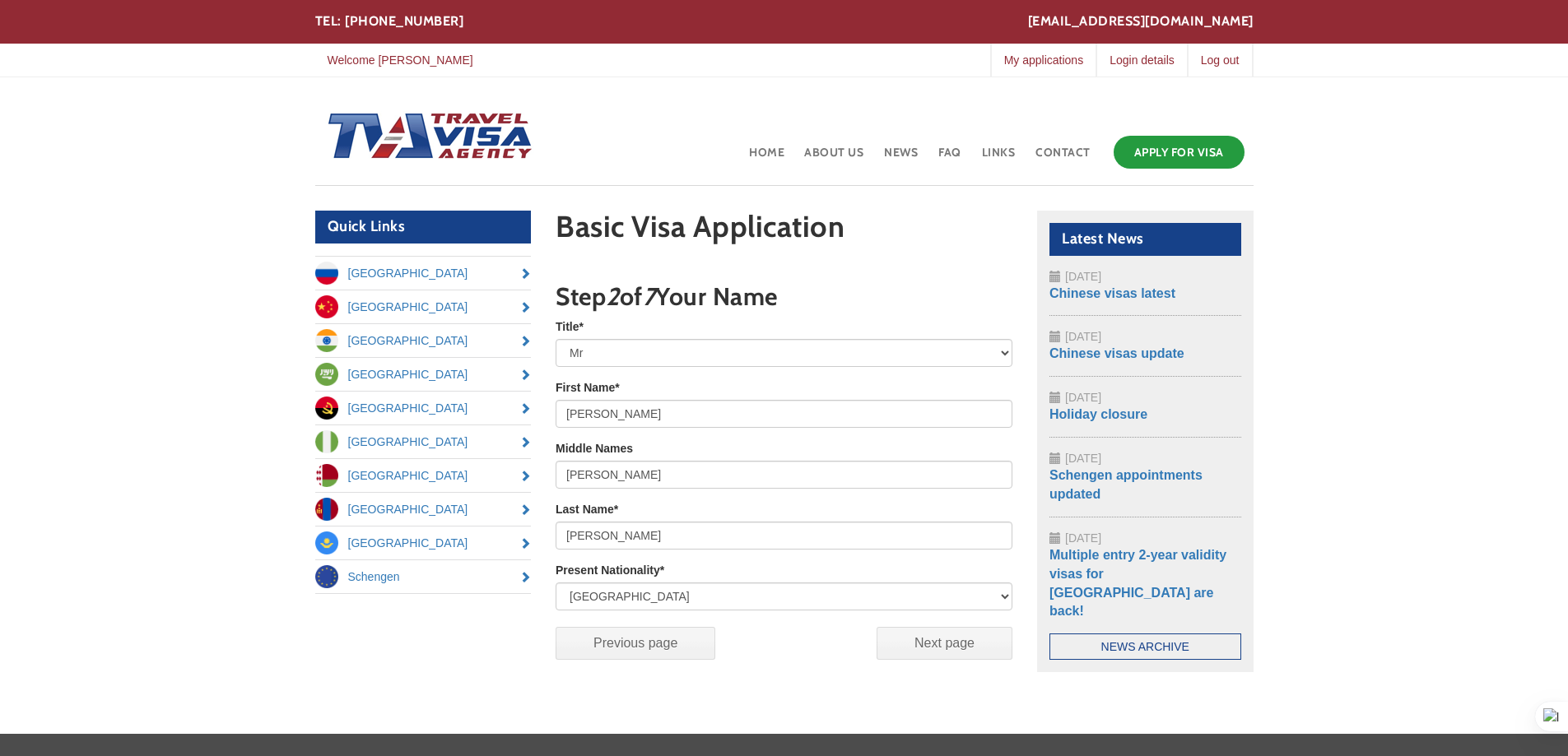
scroll to position [128, 0]
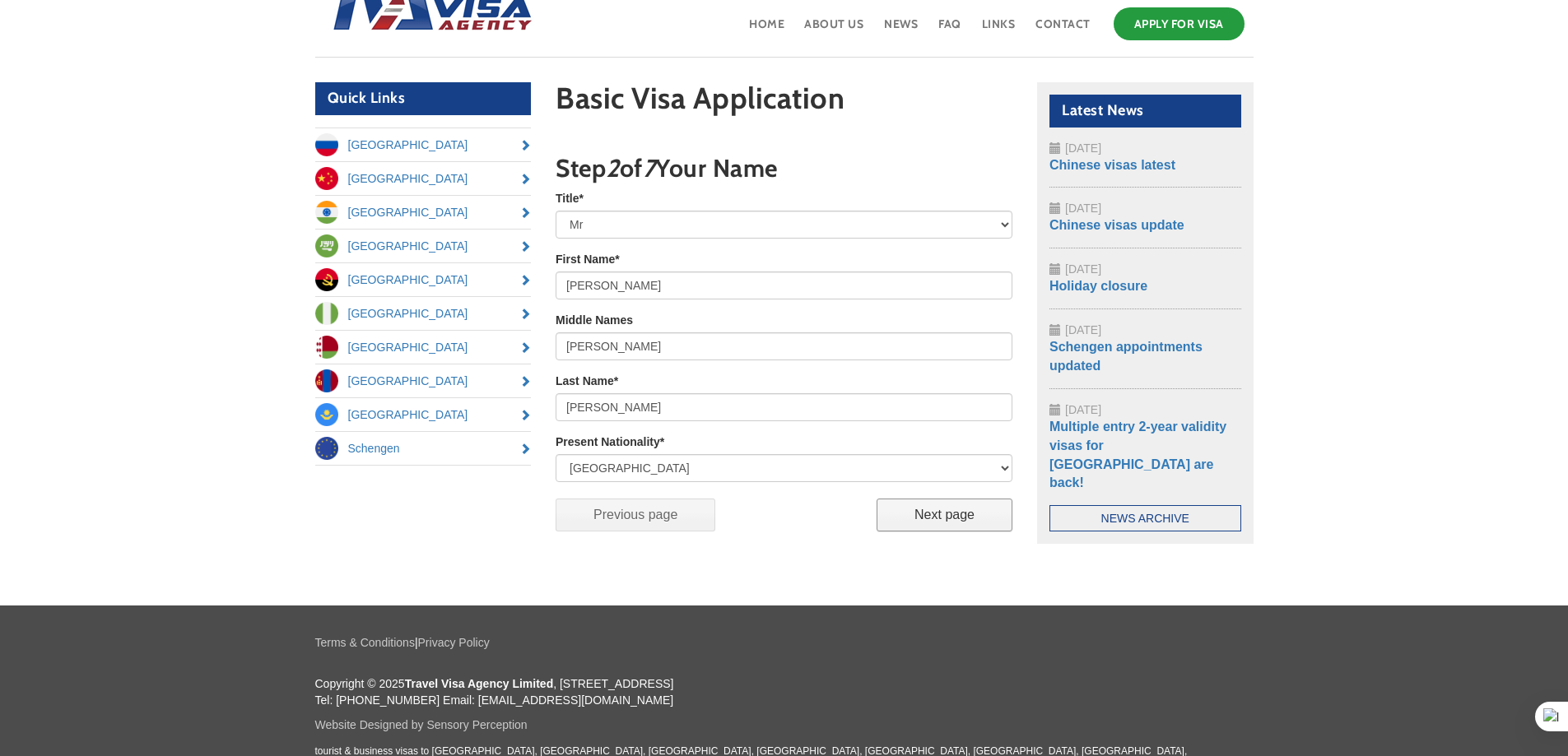
click at [952, 516] on input "Next page" at bounding box center [944, 514] width 136 height 33
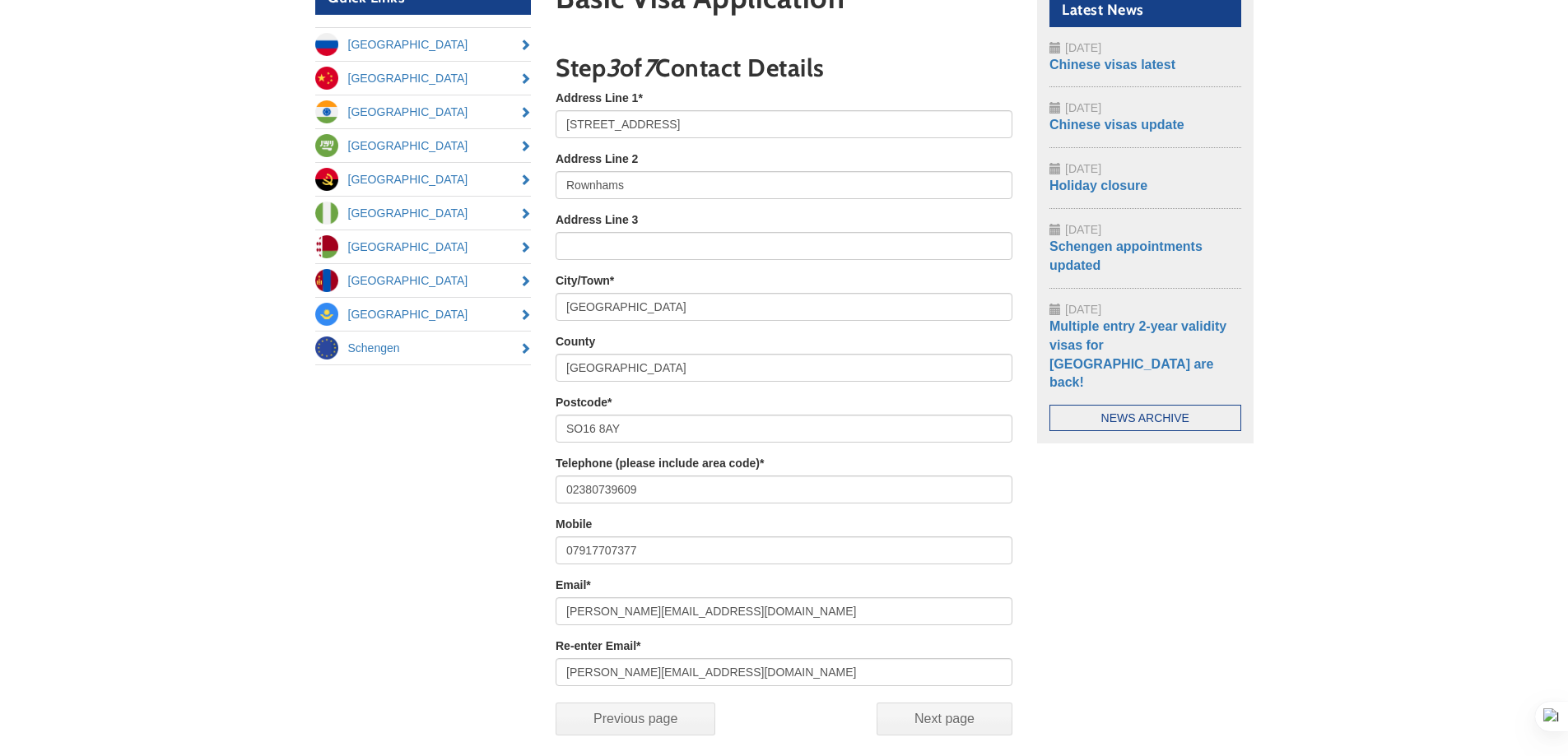
scroll to position [365, 0]
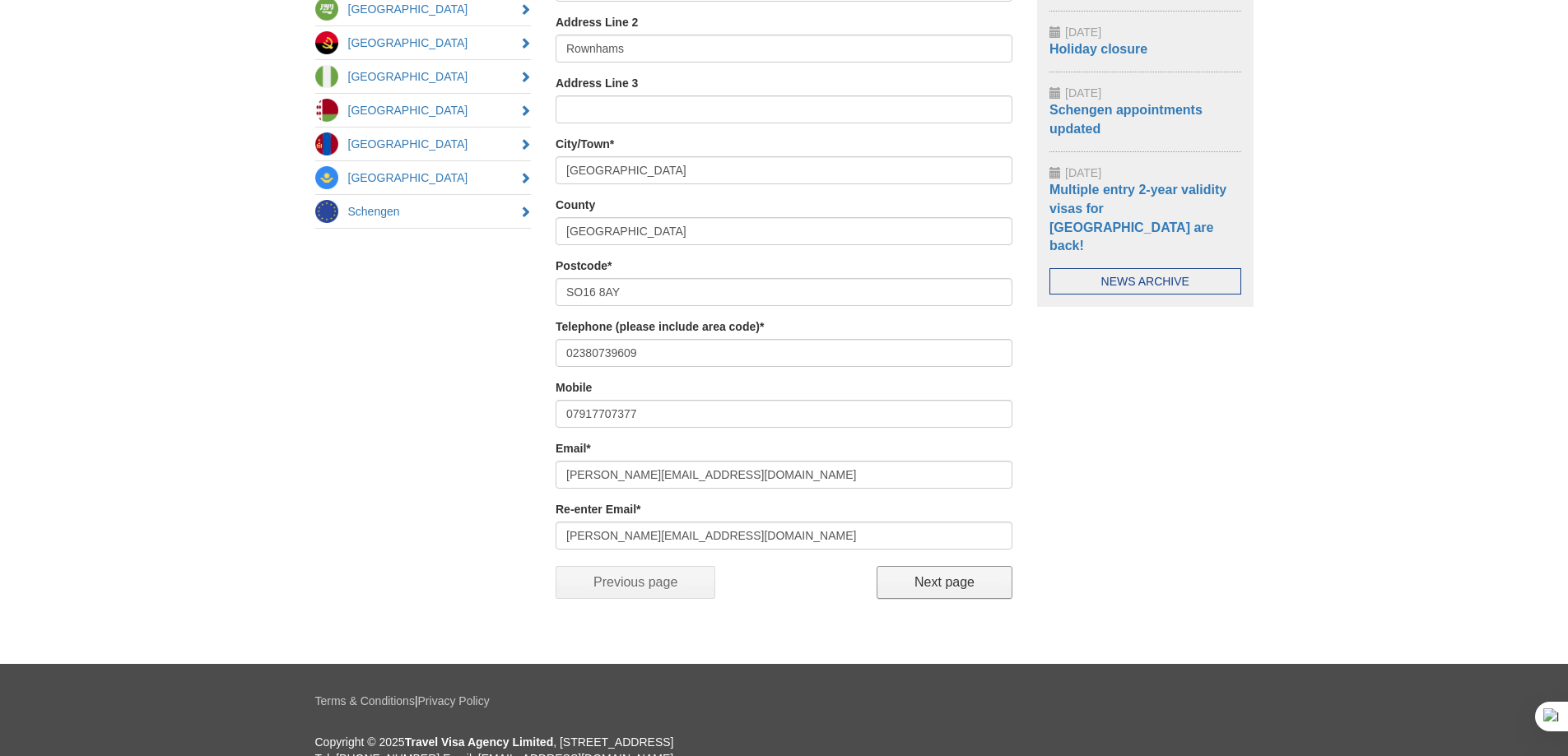
click at [968, 577] on input "Next page" at bounding box center [944, 582] width 136 height 33
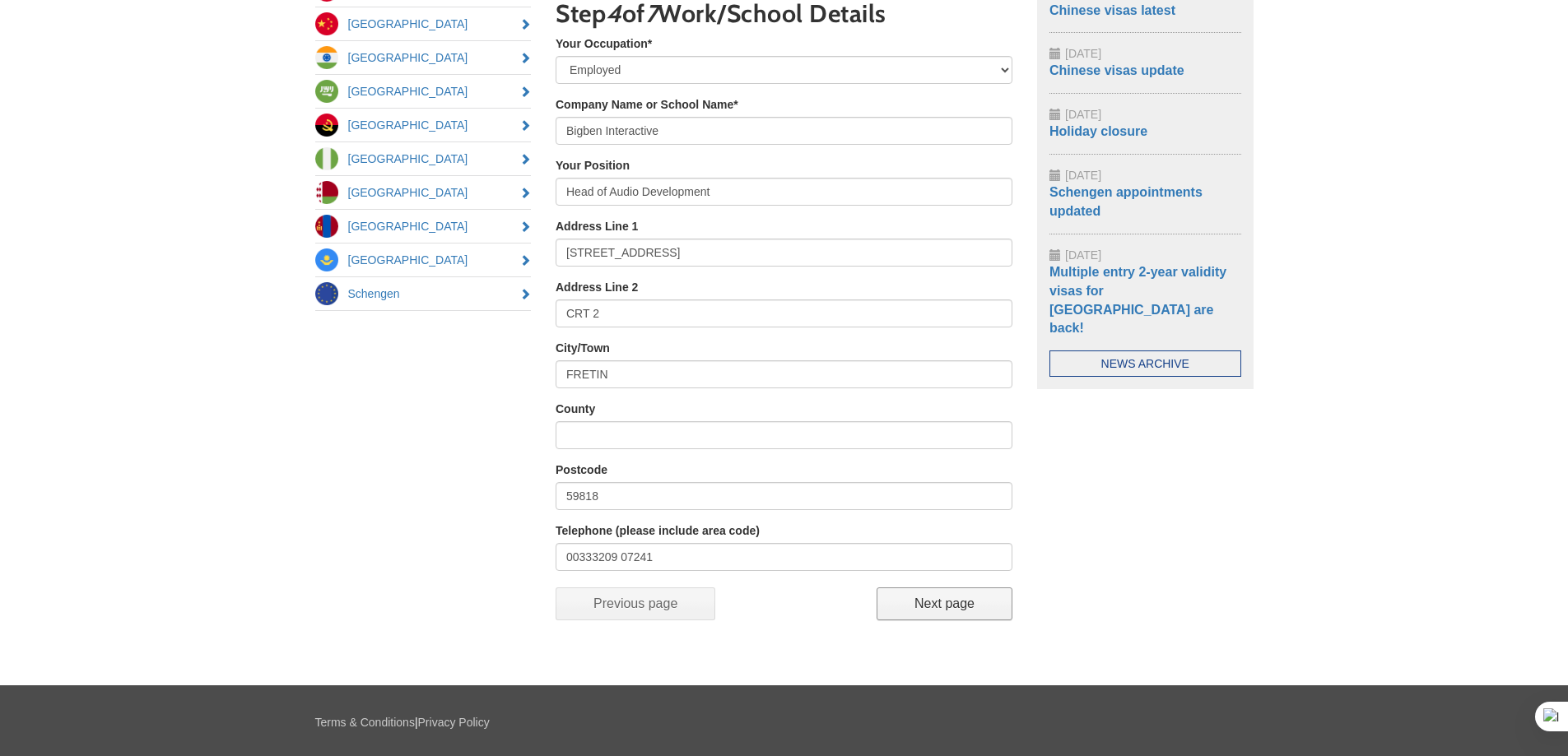
click at [968, 608] on input "Next page" at bounding box center [944, 603] width 136 height 33
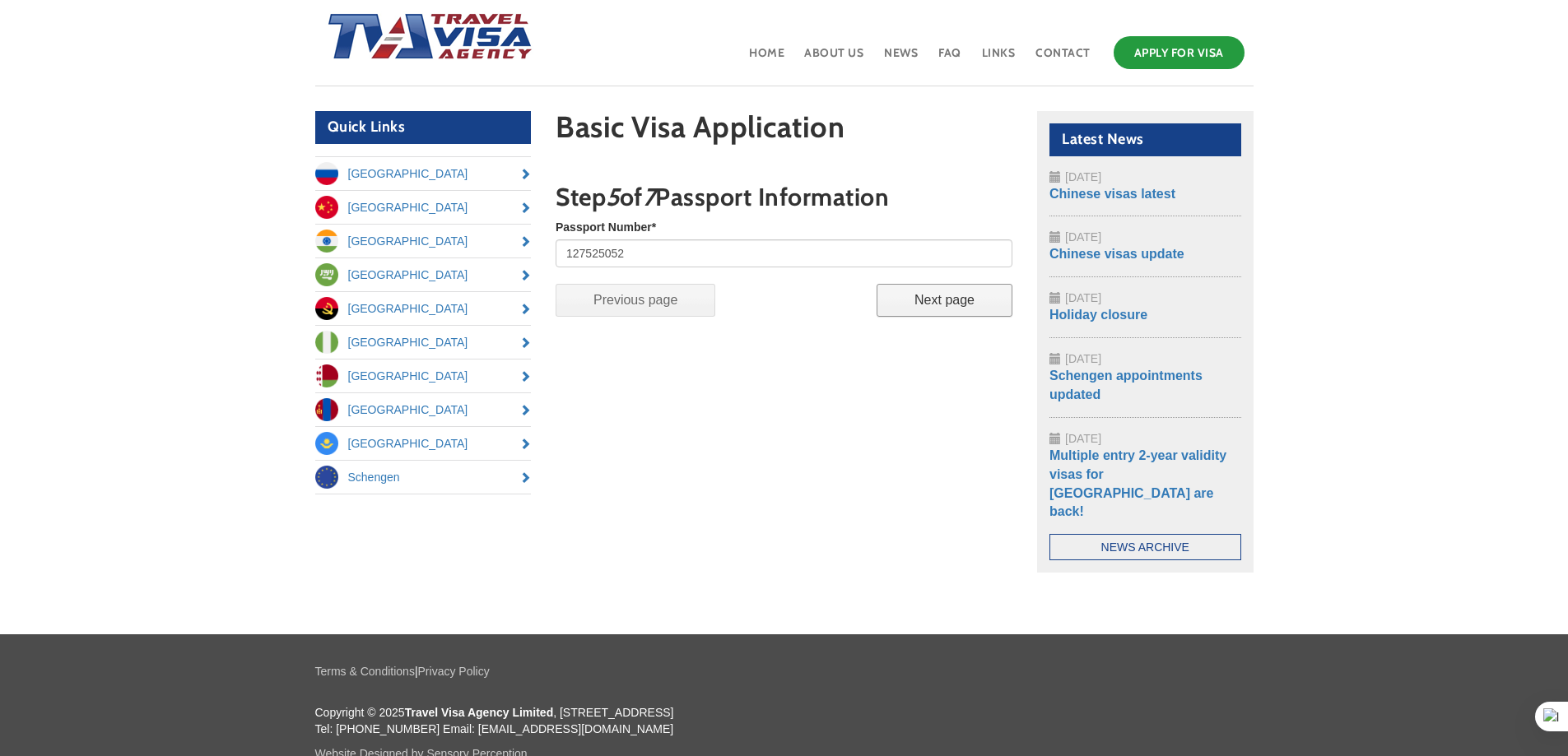
click at [962, 291] on input "Next page" at bounding box center [944, 299] width 136 height 33
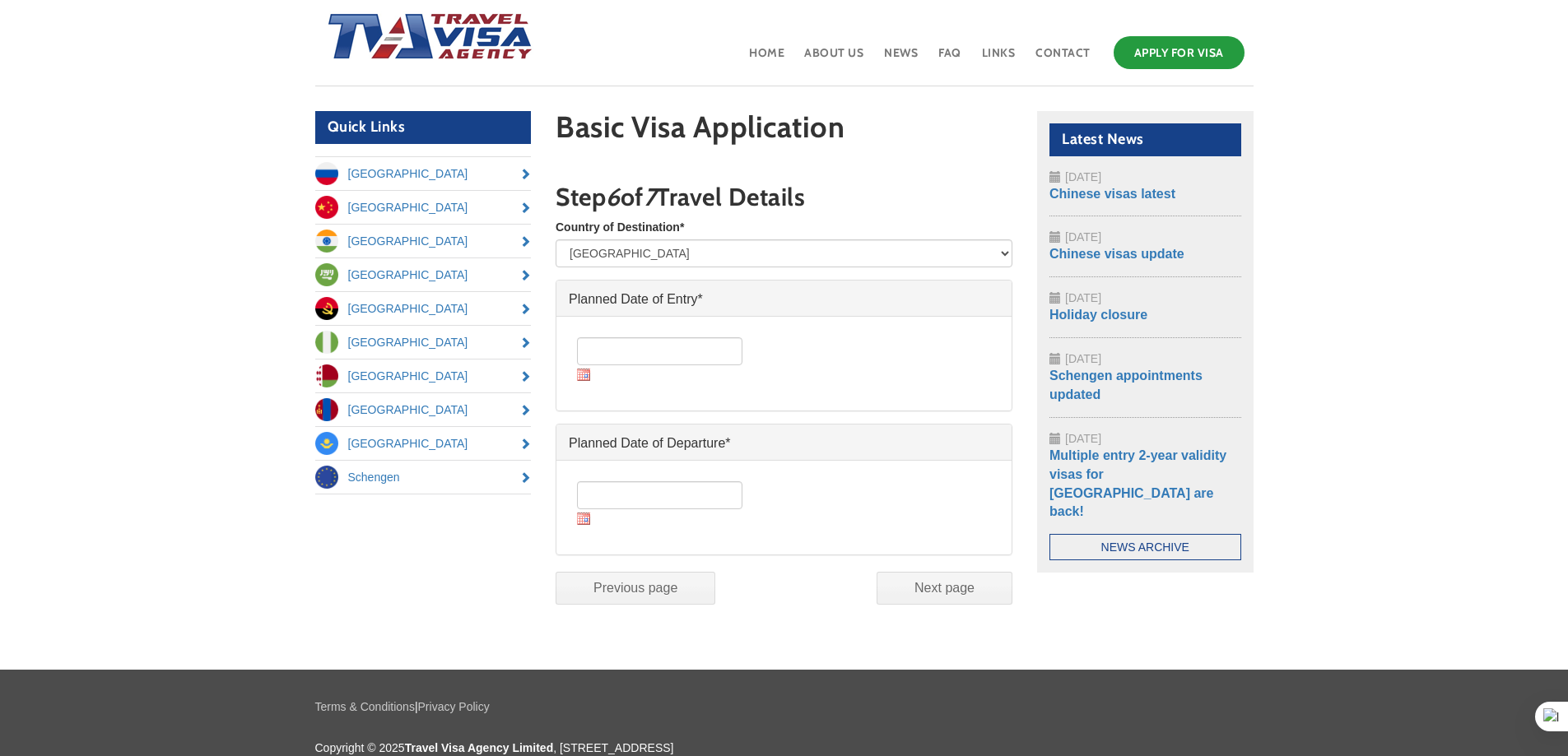
scroll to position [172, 0]
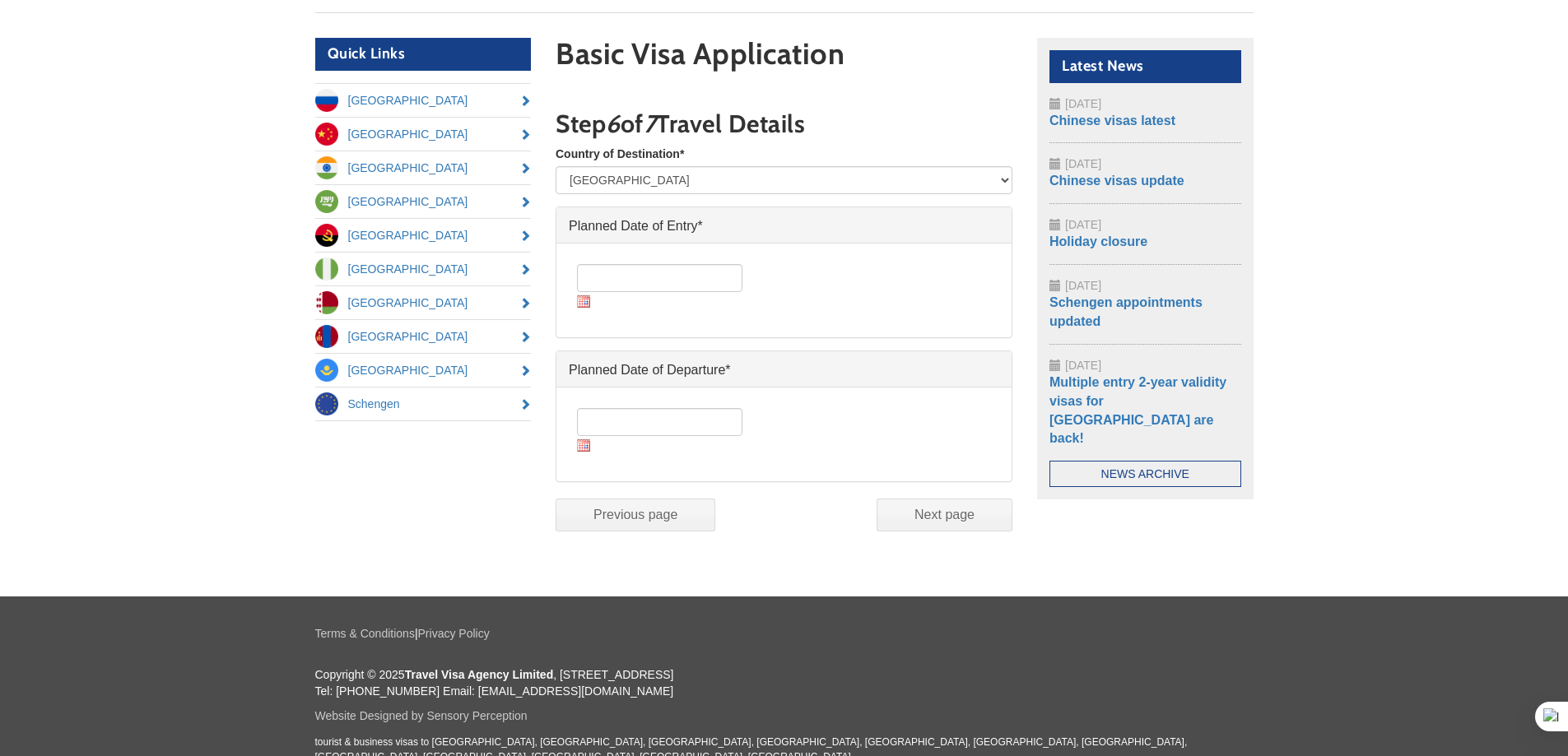
click at [580, 306] on img at bounding box center [583, 301] width 13 height 12
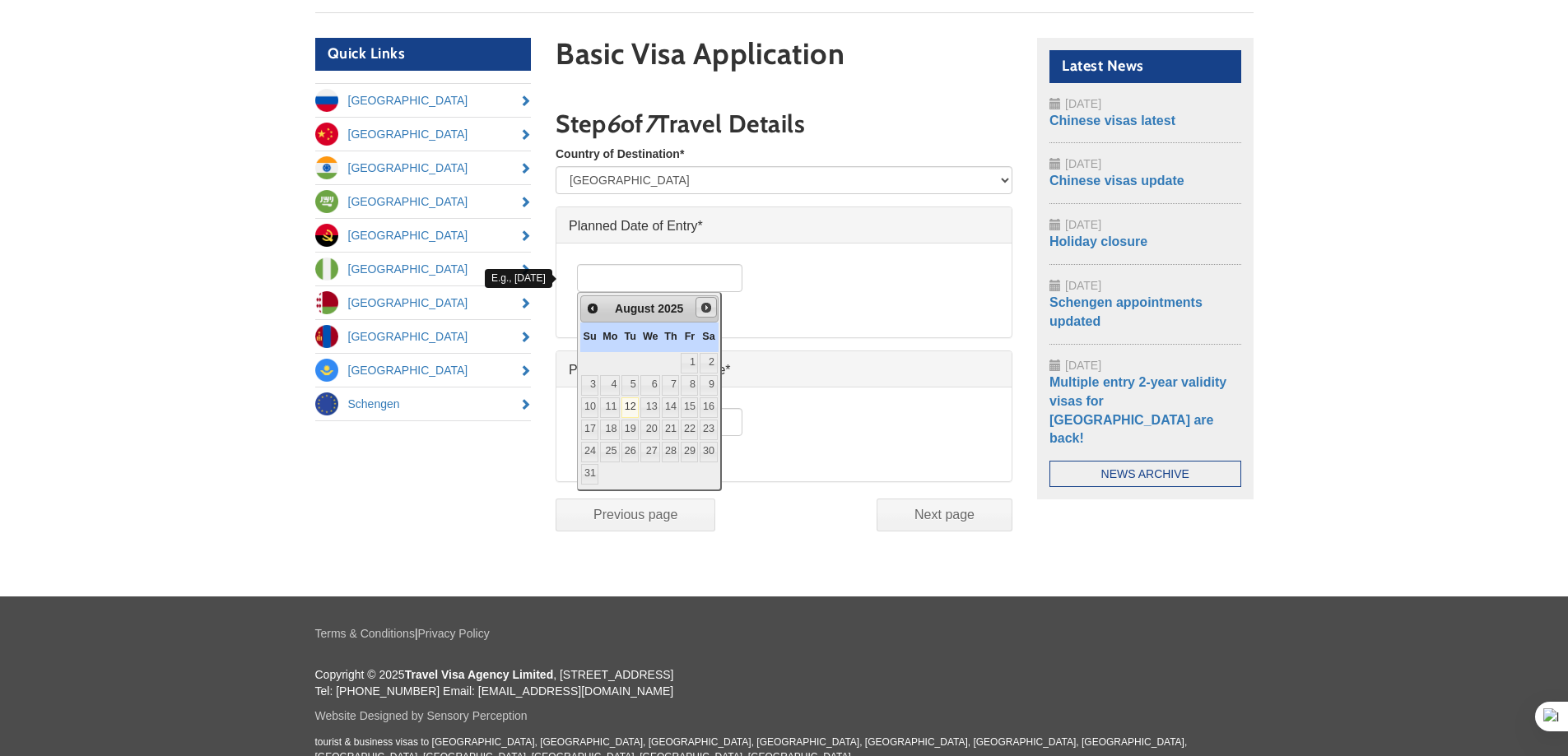
click at [713, 311] on span "Next" at bounding box center [706, 307] width 13 height 13
click at [718, 309] on div "Prev Next September 2025" at bounding box center [652, 308] width 143 height 28
click at [717, 306] on span "Next" at bounding box center [710, 307] width 13 height 13
click at [679, 386] on link "9" at bounding box center [669, 385] width 17 height 20
type input "09/10/2025"
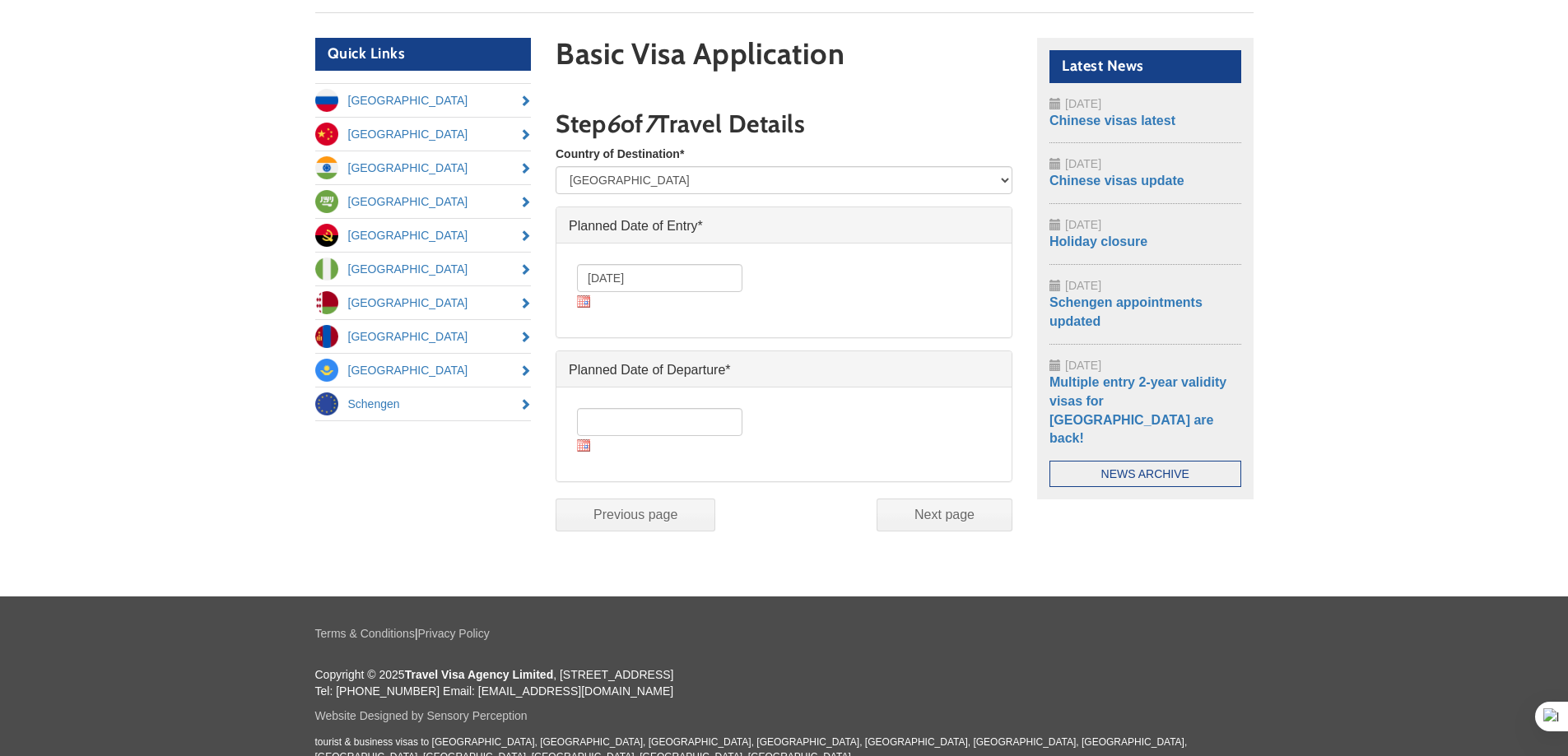
click at [584, 448] on img at bounding box center [583, 445] width 13 height 12
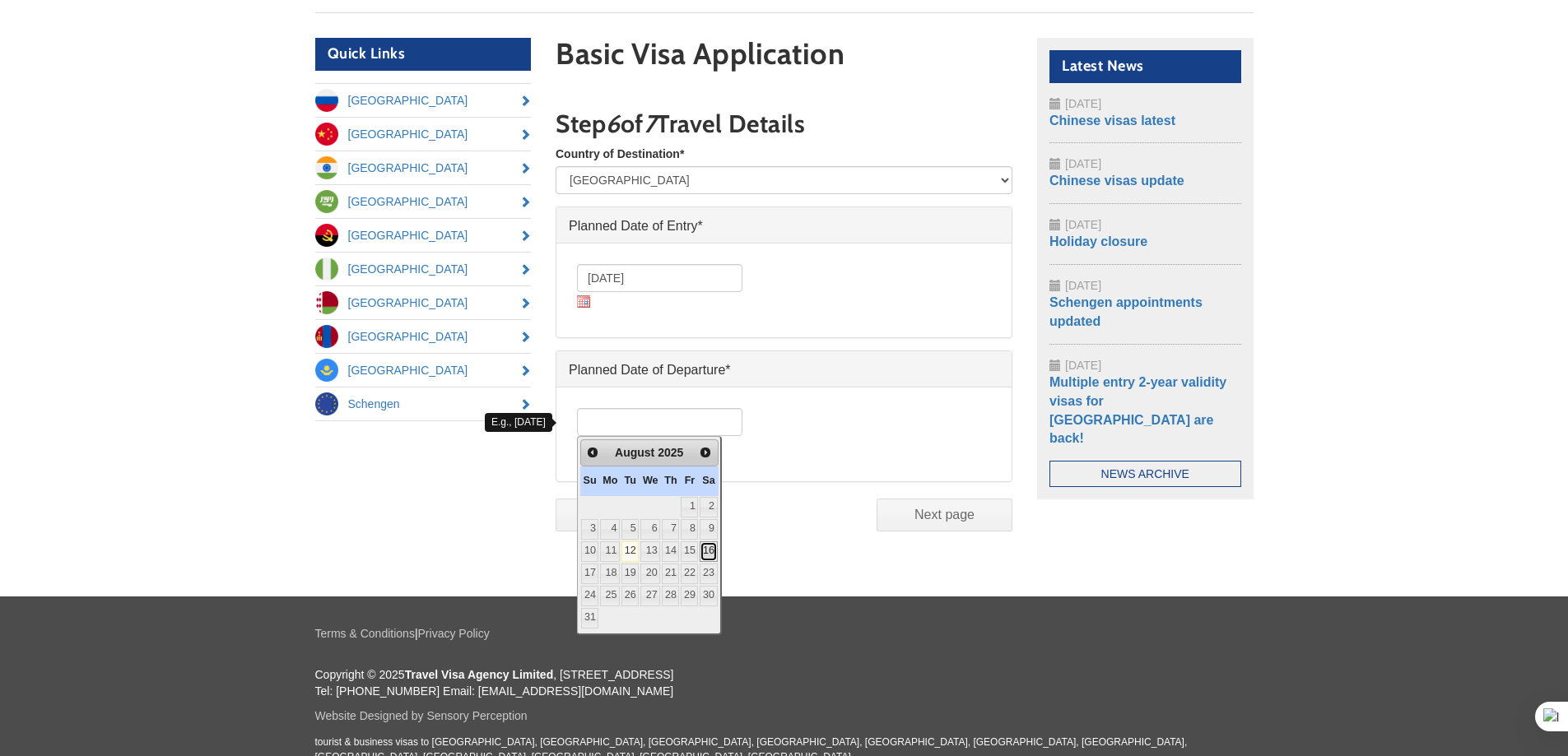
click at [716, 553] on link "16" at bounding box center [708, 551] width 17 height 20
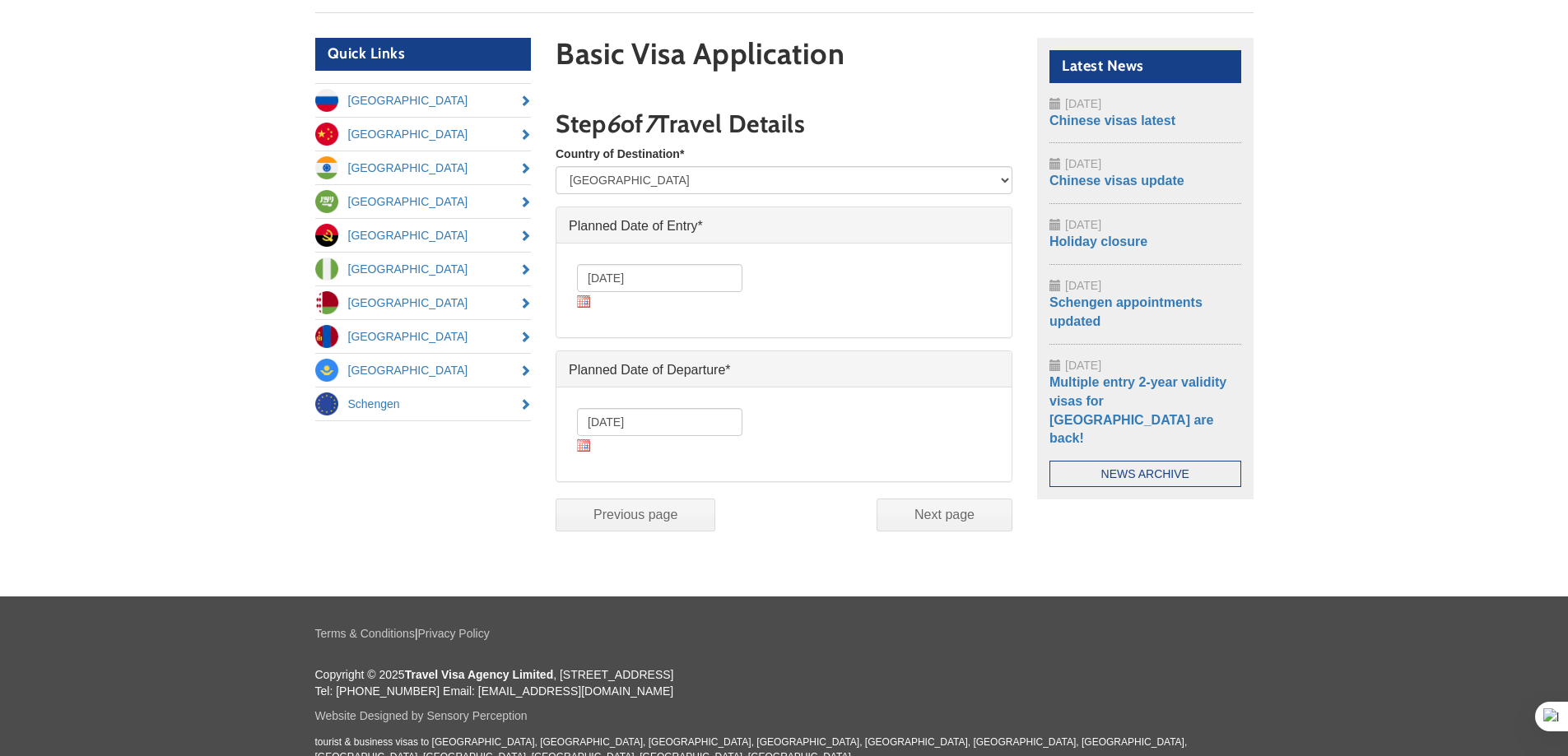
click at [583, 440] on img at bounding box center [583, 445] width 13 height 12
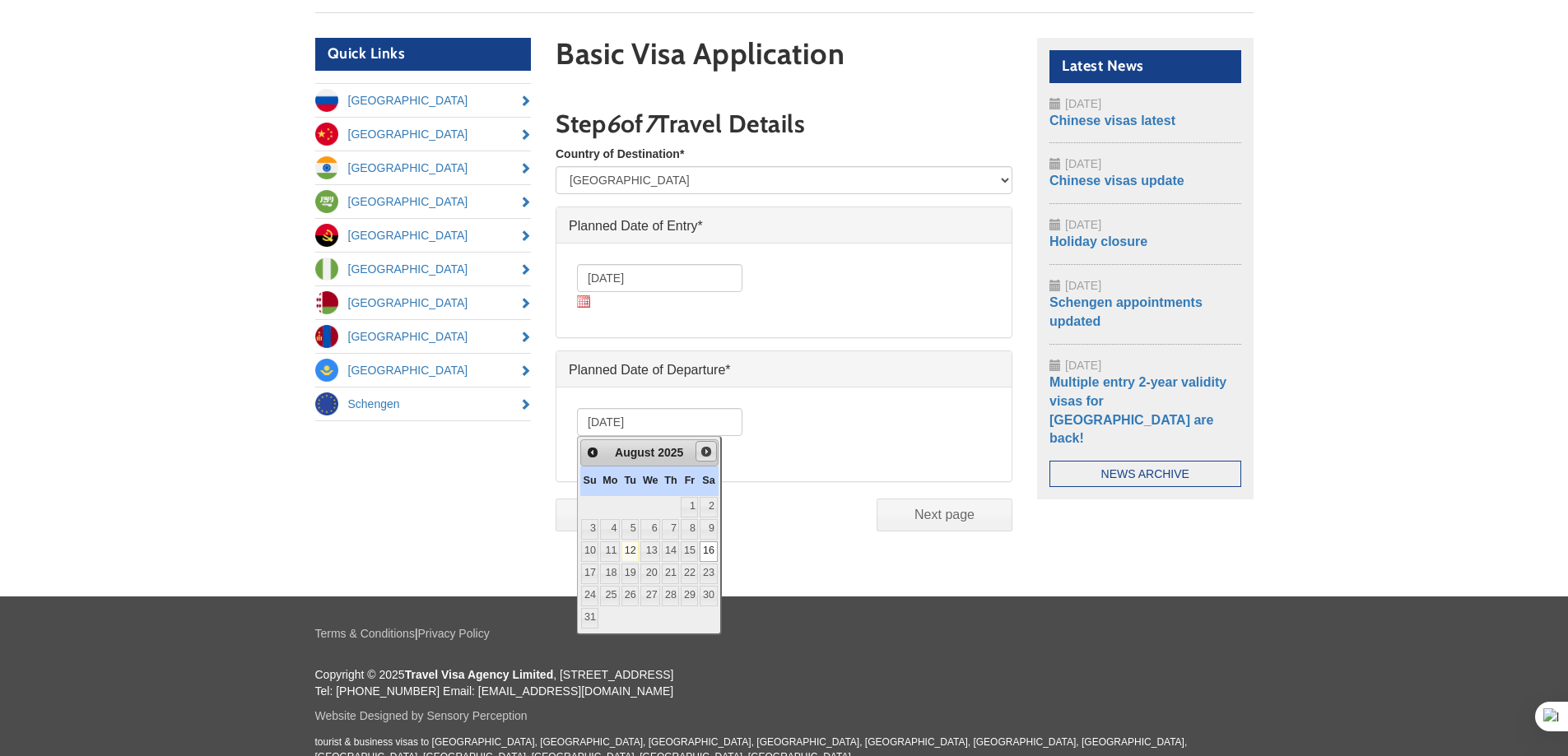
click at [713, 450] on span "Next" at bounding box center [706, 451] width 13 height 13
click at [717, 450] on span "Next" at bounding box center [710, 451] width 13 height 13
click at [679, 549] on link "16" at bounding box center [669, 551] width 17 height 20
type input "16/10/2025"
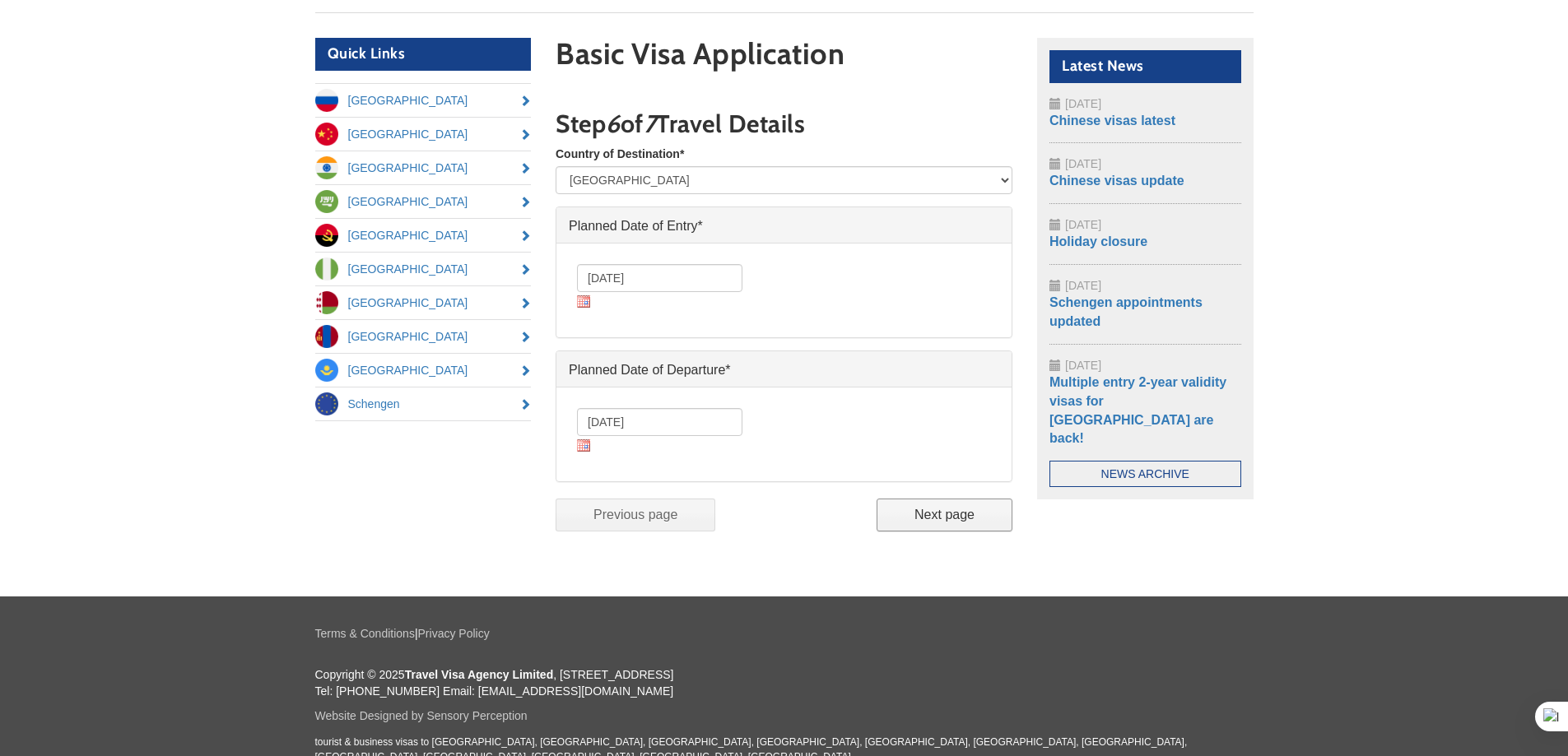
click at [928, 515] on input "Next page" at bounding box center [944, 514] width 136 height 33
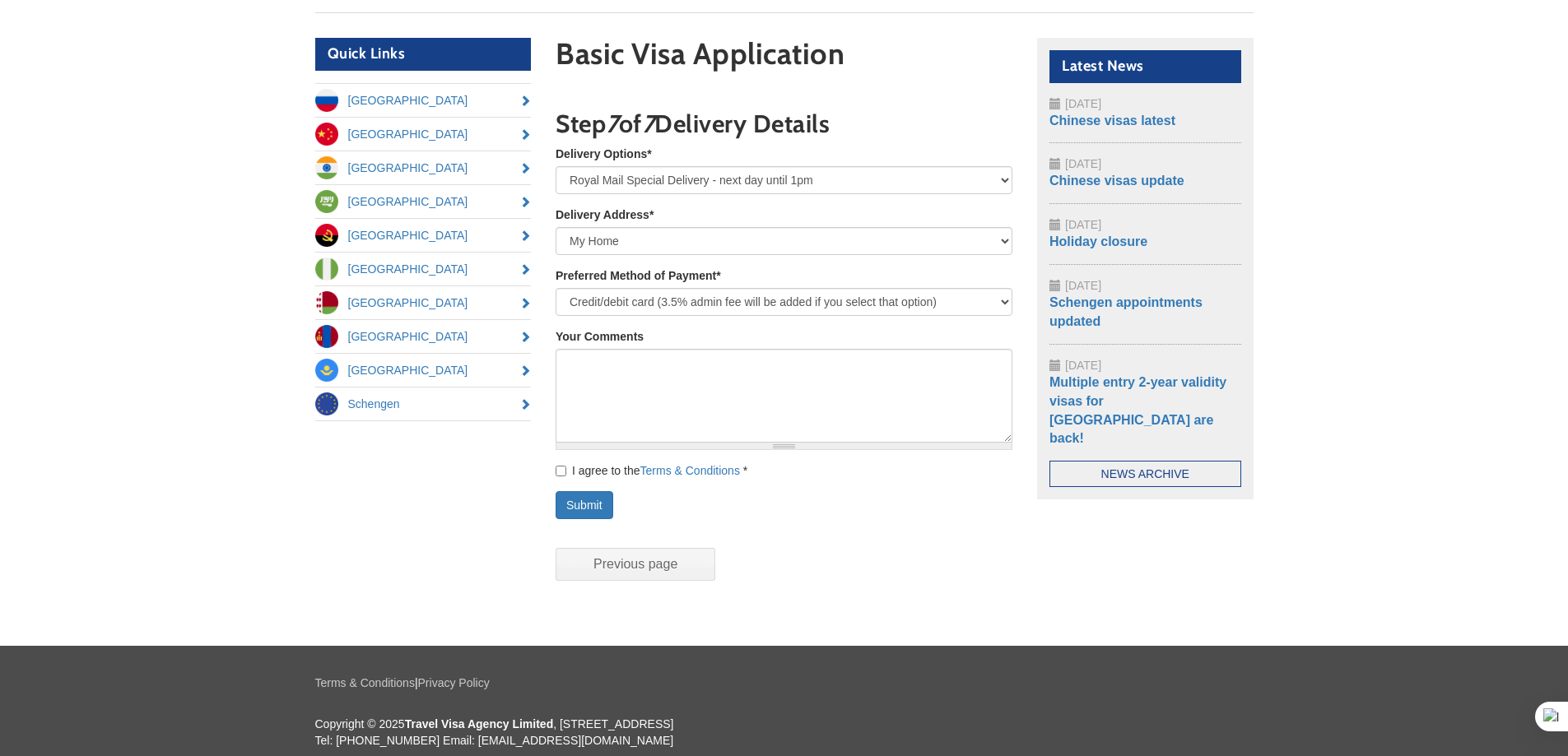
scroll to position [222, 0]
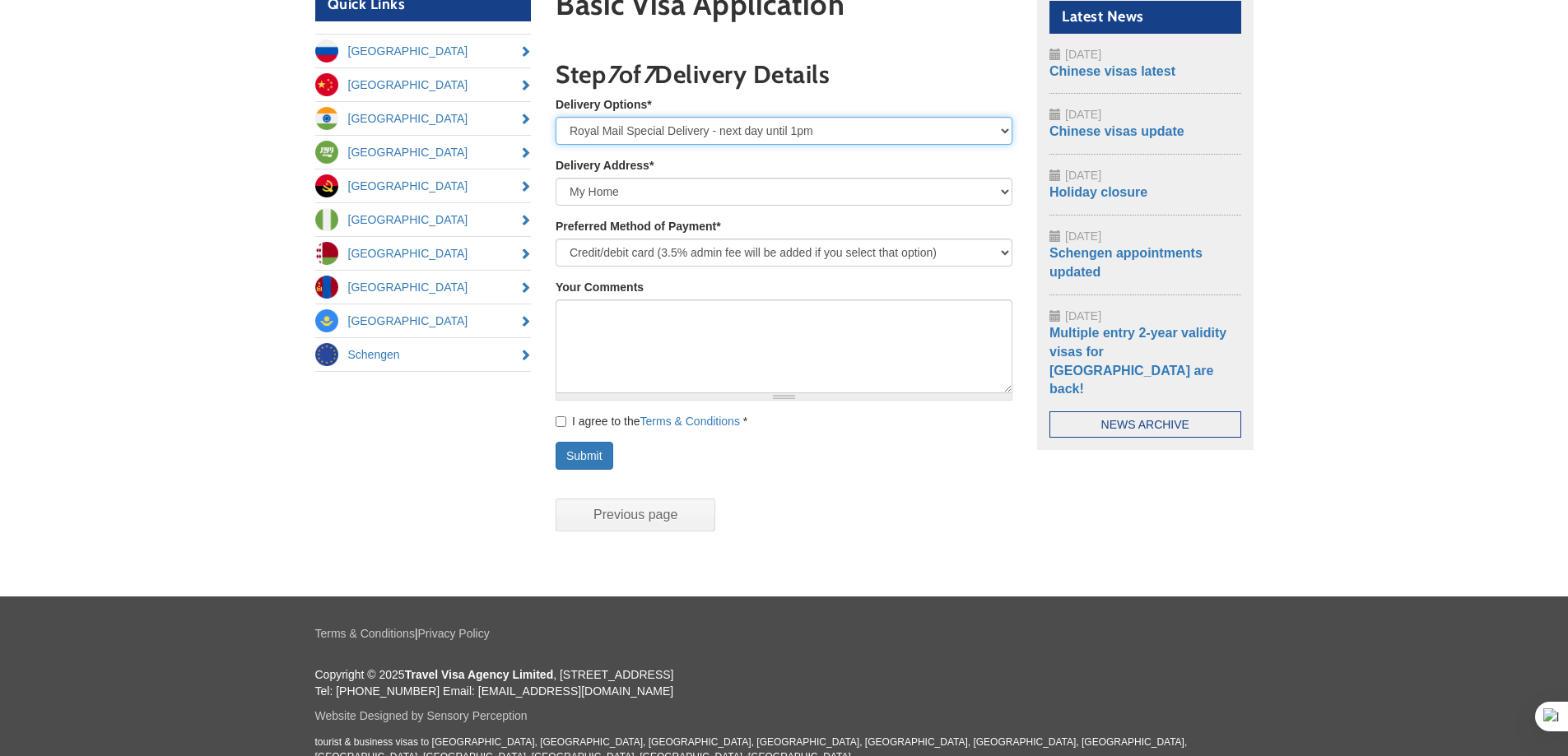
click at [1003, 127] on select "Royal Mail Special Delivery - next day until 1pm Royal Mail Special Delivery Sa…" at bounding box center [784, 130] width 457 height 28
click at [1003, 128] on select "Royal Mail Special Delivery - next day until 1pm Royal Mail Special Delivery Sa…" at bounding box center [784, 130] width 457 height 28
select select "Royal Mail Special Delivery incl. insurance - next day until 1pm"
click at [556, 116] on select "Royal Mail Special Delivery - next day until 1pm Royal Mail Special Delivery Sa…" at bounding box center [784, 130] width 457 height 28
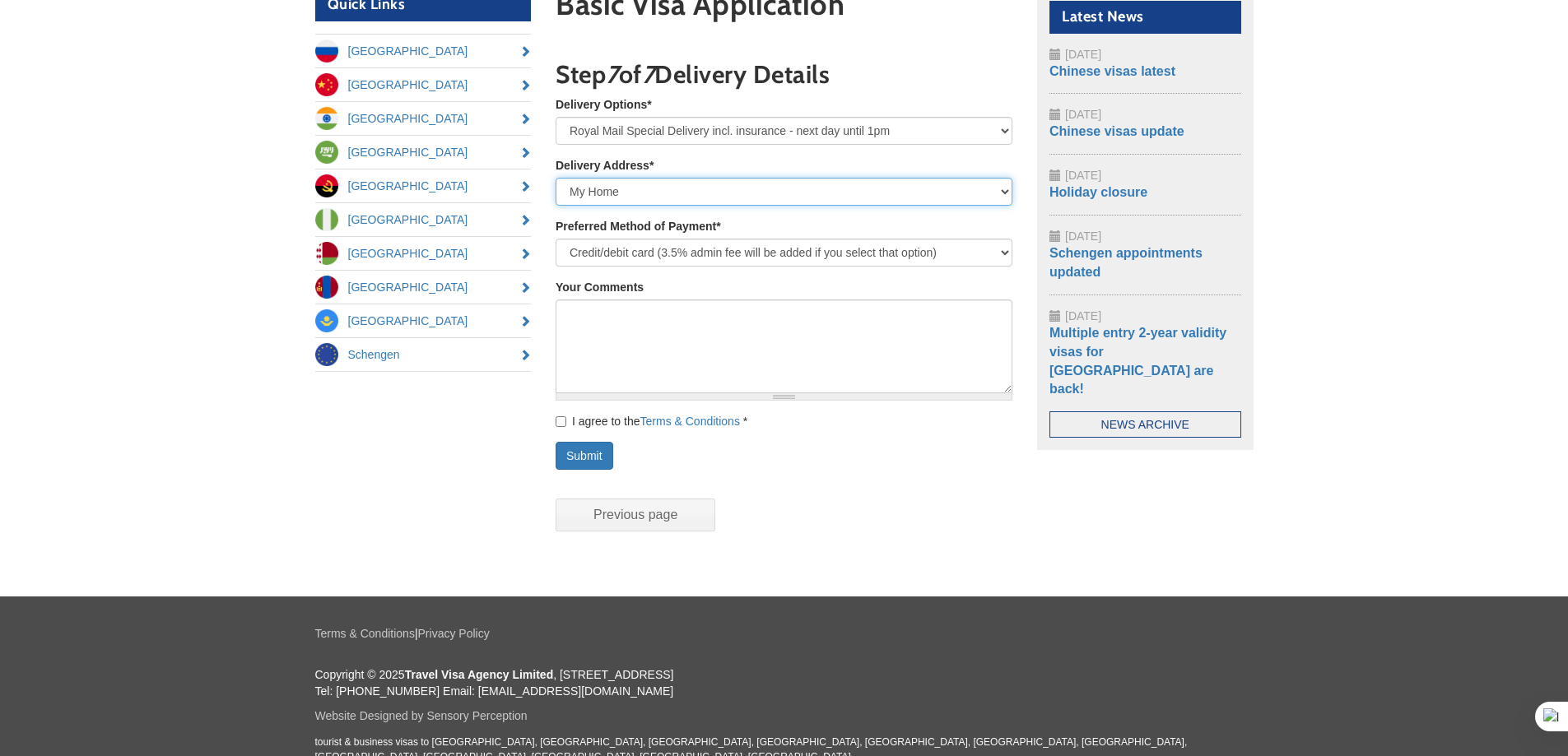
click at [997, 191] on select "My Home My Work or Study Address Other (please specify below)" at bounding box center [784, 191] width 457 height 28
click at [556, 178] on select "My Home My Work or Study Address Other (please specify below)" at bounding box center [784, 191] width 457 height 28
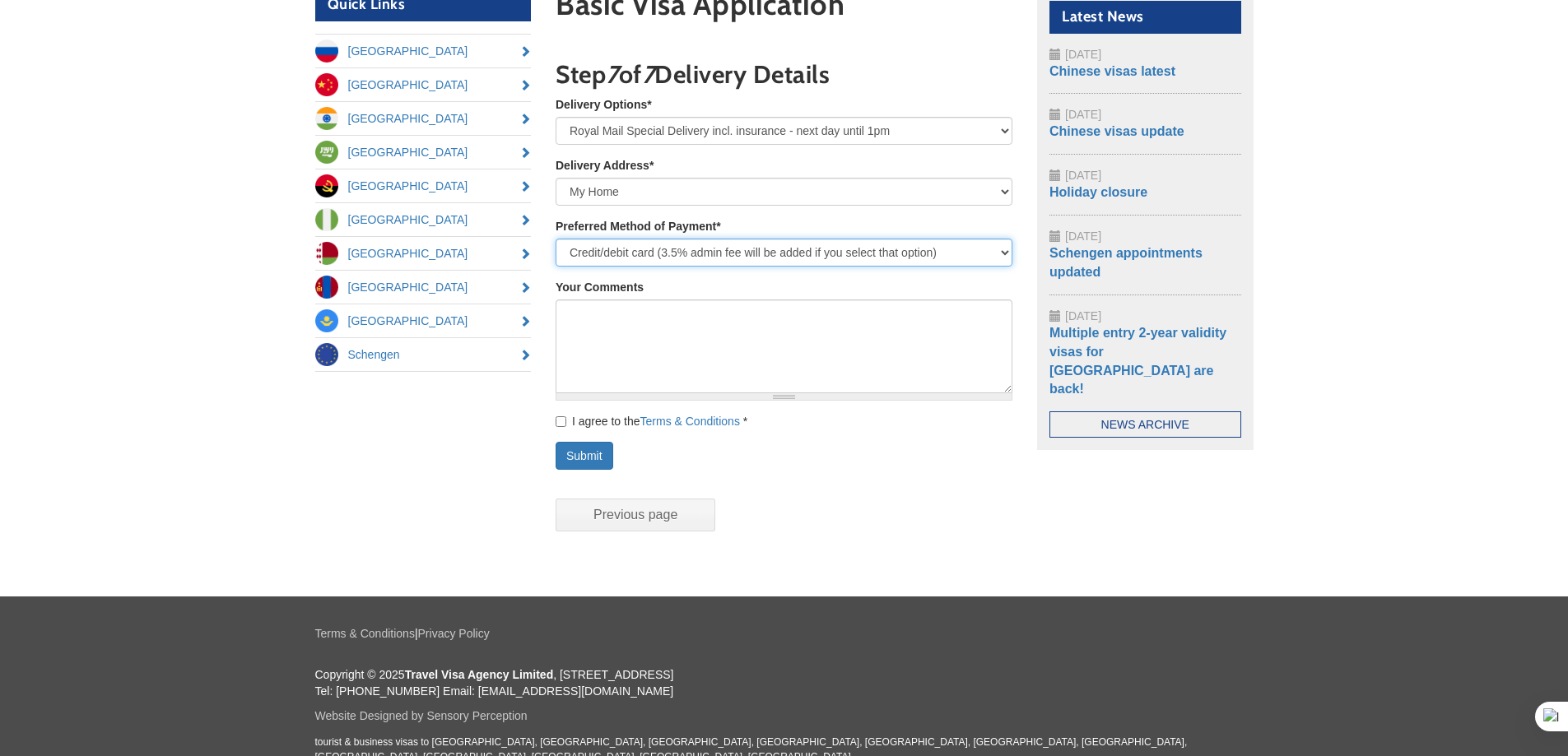
click at [1004, 252] on select "Please select... Bank Transfer Credit/debit card (3.5% admin fee will be added …" at bounding box center [784, 251] width 457 height 28
click at [556, 238] on select "Please select... Bank Transfer Credit/debit card (3.5% admin fee will be added …" at bounding box center [784, 251] width 457 height 28
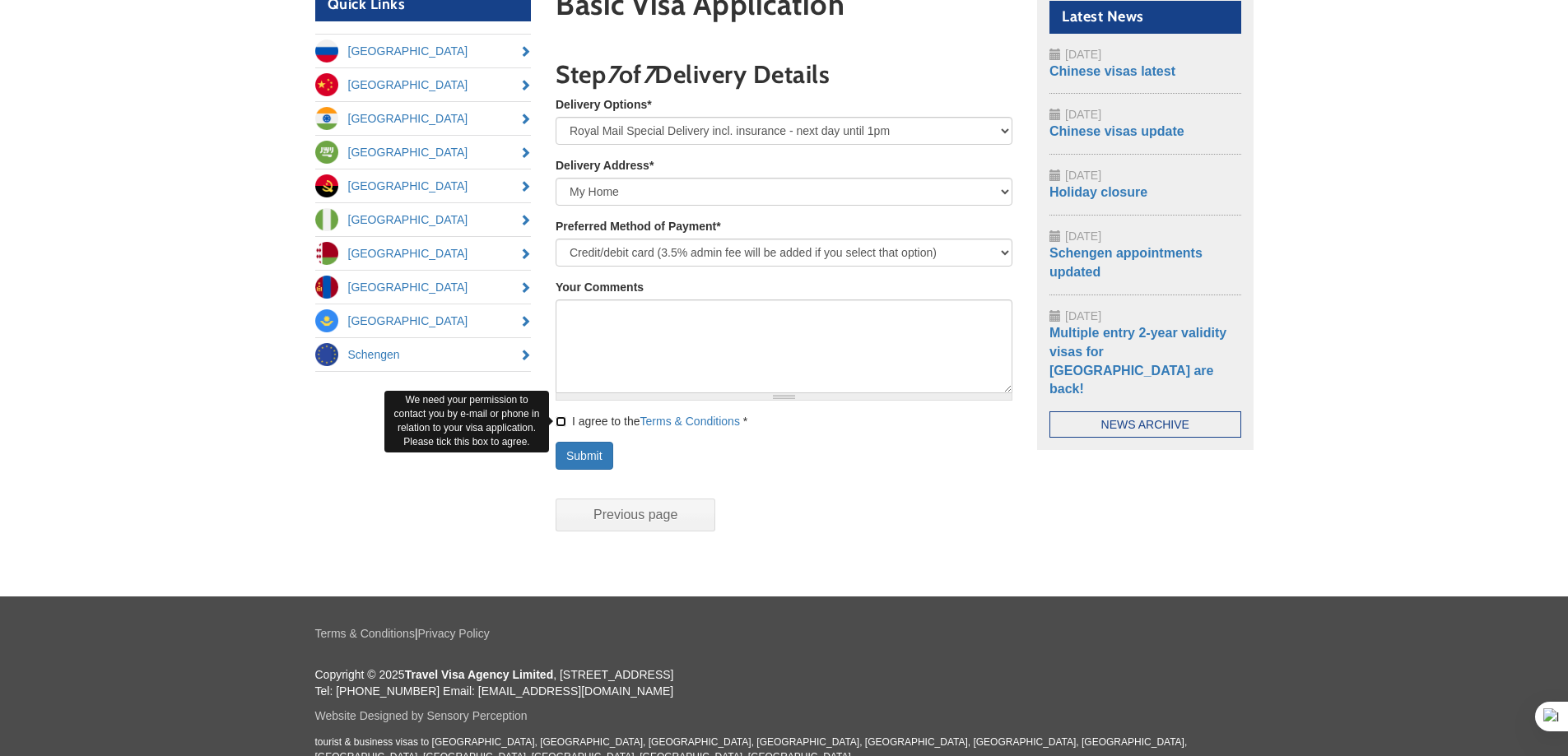
click at [561, 422] on input "I agree to the Terms & Conditions *" at bounding box center [561, 421] width 11 height 11
checkbox input "true"
click at [595, 454] on button "Submit" at bounding box center [584, 455] width 58 height 28
